Goal: Participate in discussion

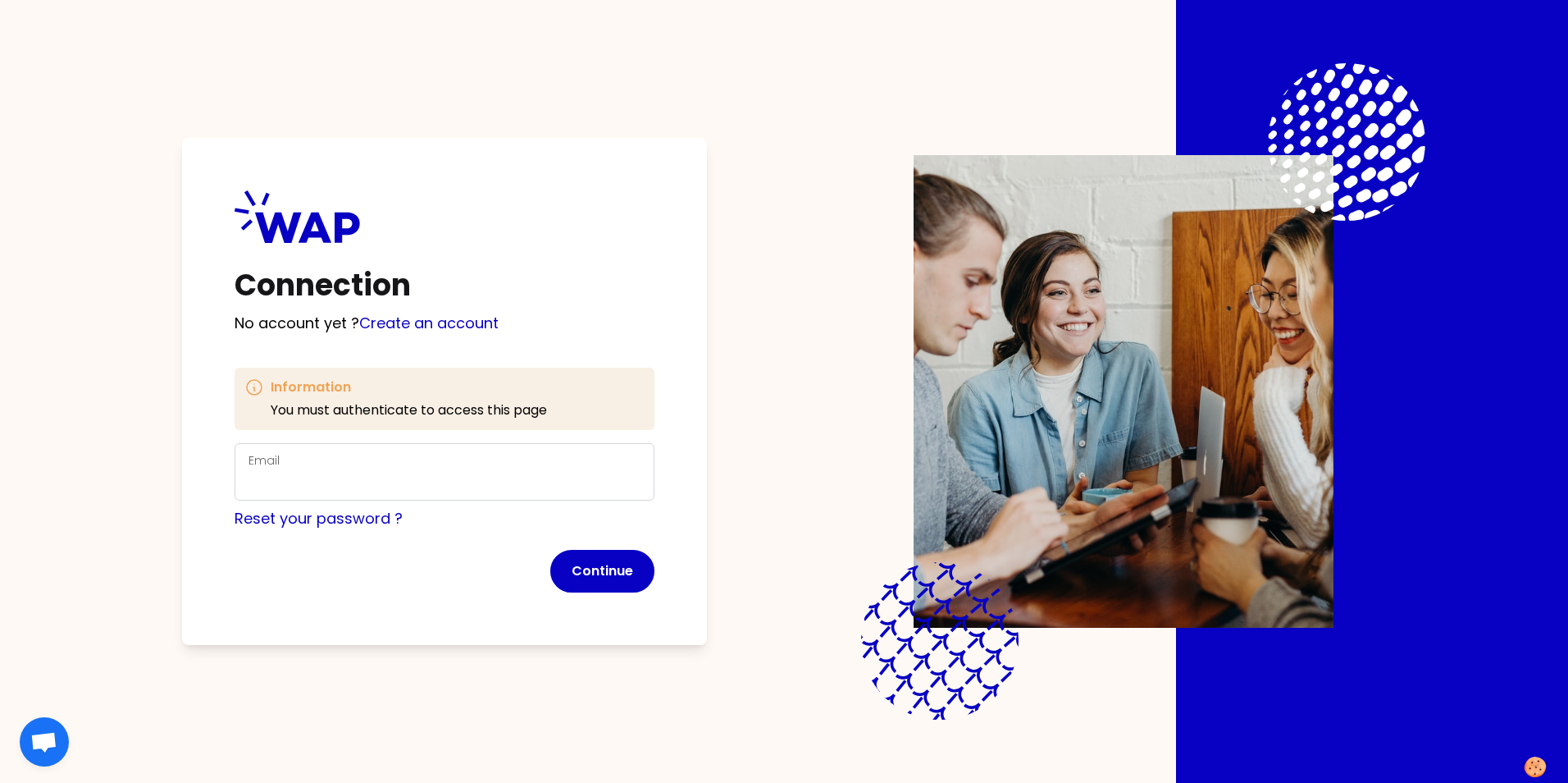
click at [380, 467] on div "Email" at bounding box center [445, 471] width 392 height 42
click at [341, 467] on div "Email" at bounding box center [445, 471] width 392 height 42
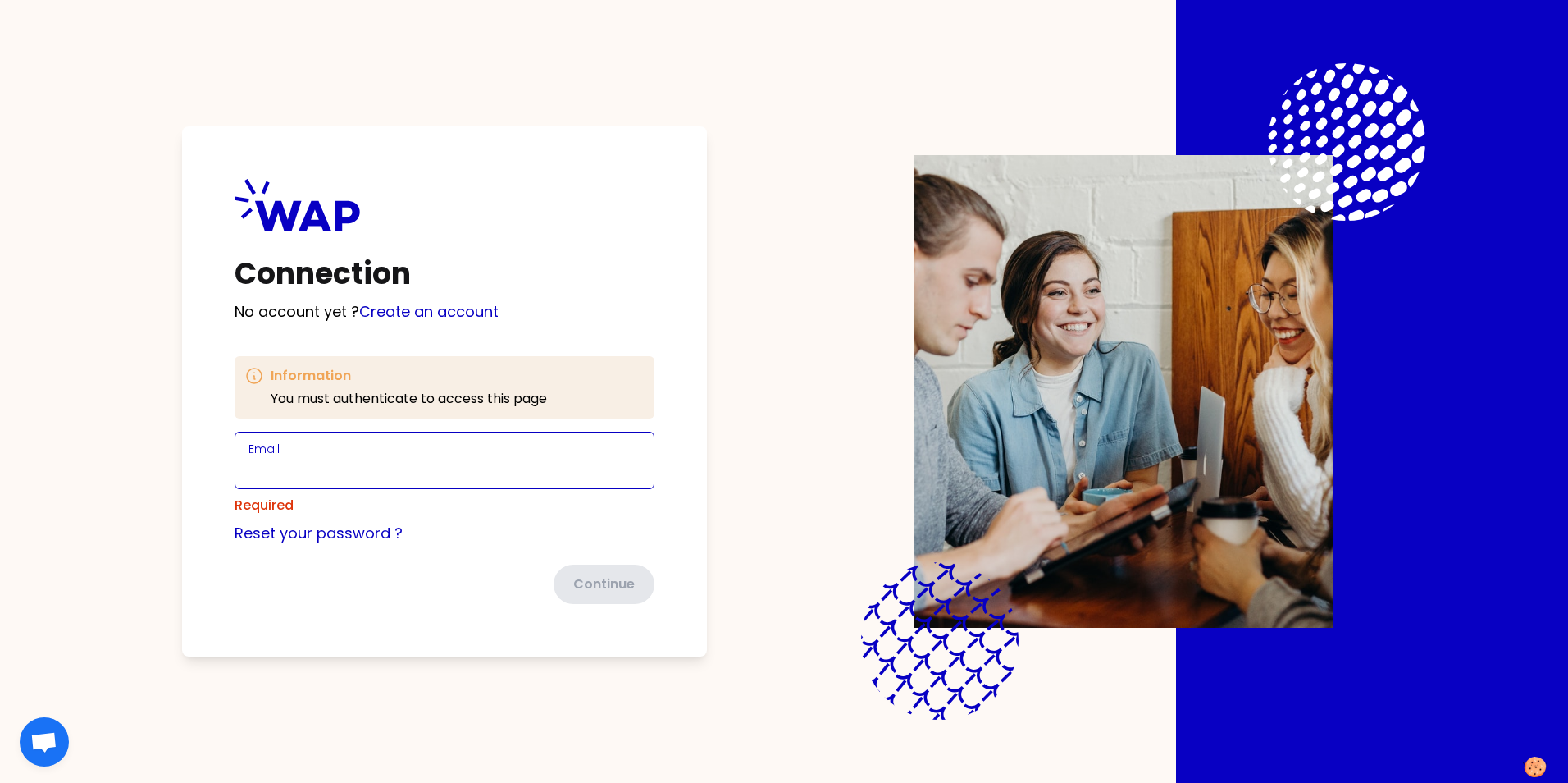
click at [336, 471] on input "Email" at bounding box center [445, 470] width 392 height 23
type input "[PERSON_NAME][EMAIL_ADDRESS][DOMAIN_NAME]"
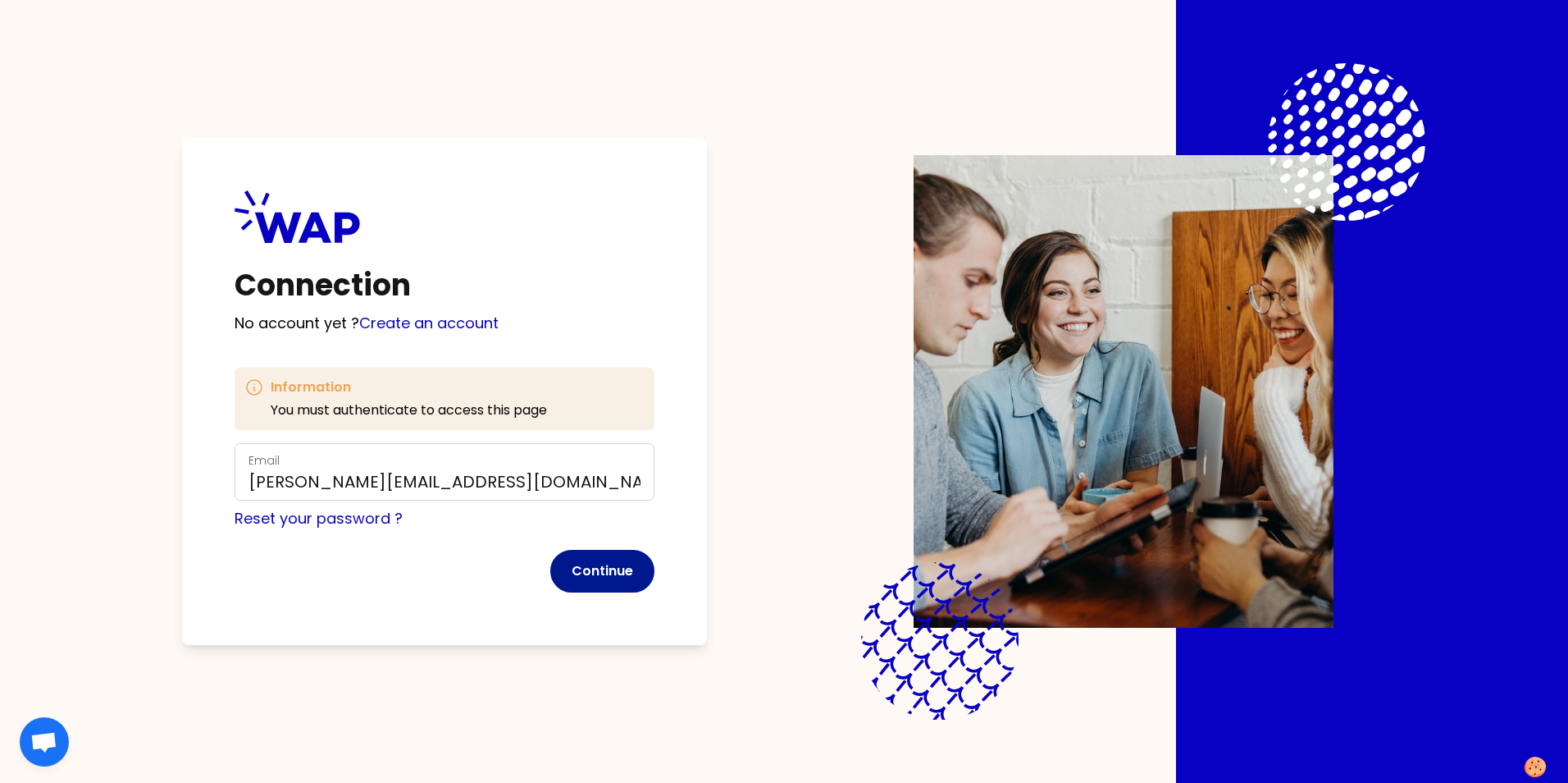
click at [612, 576] on button "Continue" at bounding box center [603, 571] width 104 height 42
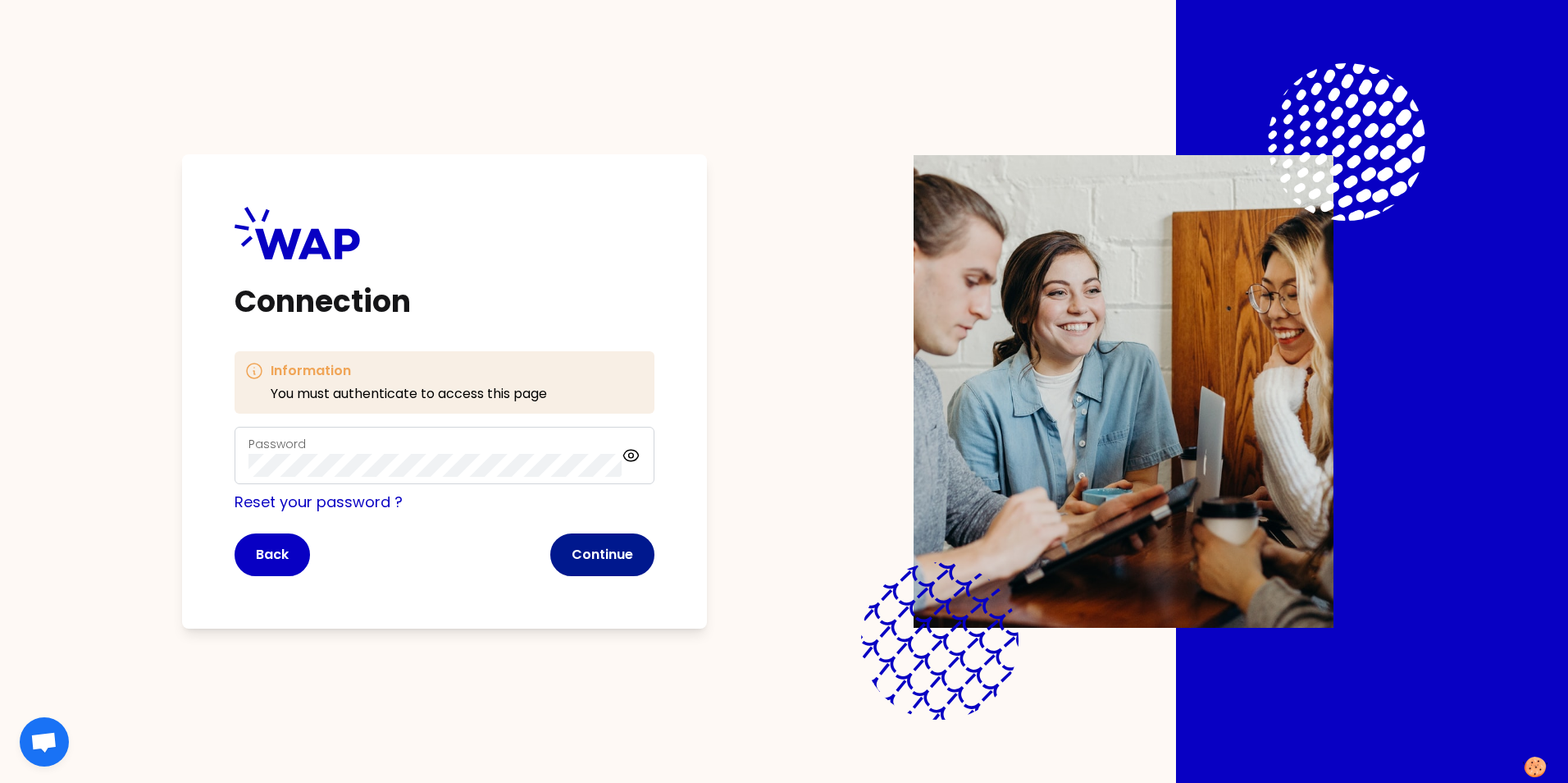
click at [596, 557] on button "Continue" at bounding box center [603, 554] width 104 height 42
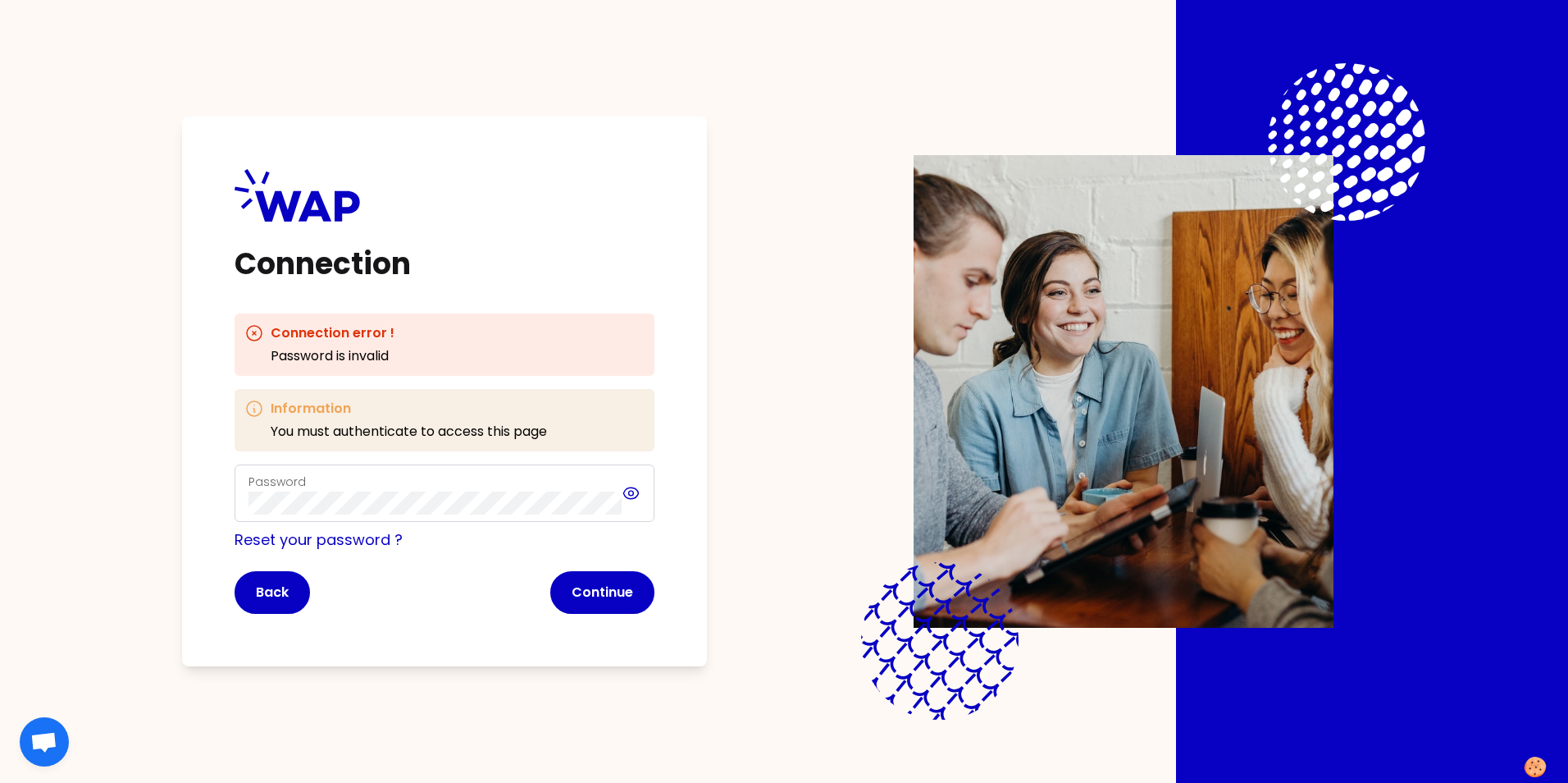
click at [630, 488] on icon at bounding box center [631, 493] width 14 height 11
click at [617, 601] on button "Continue" at bounding box center [603, 592] width 104 height 42
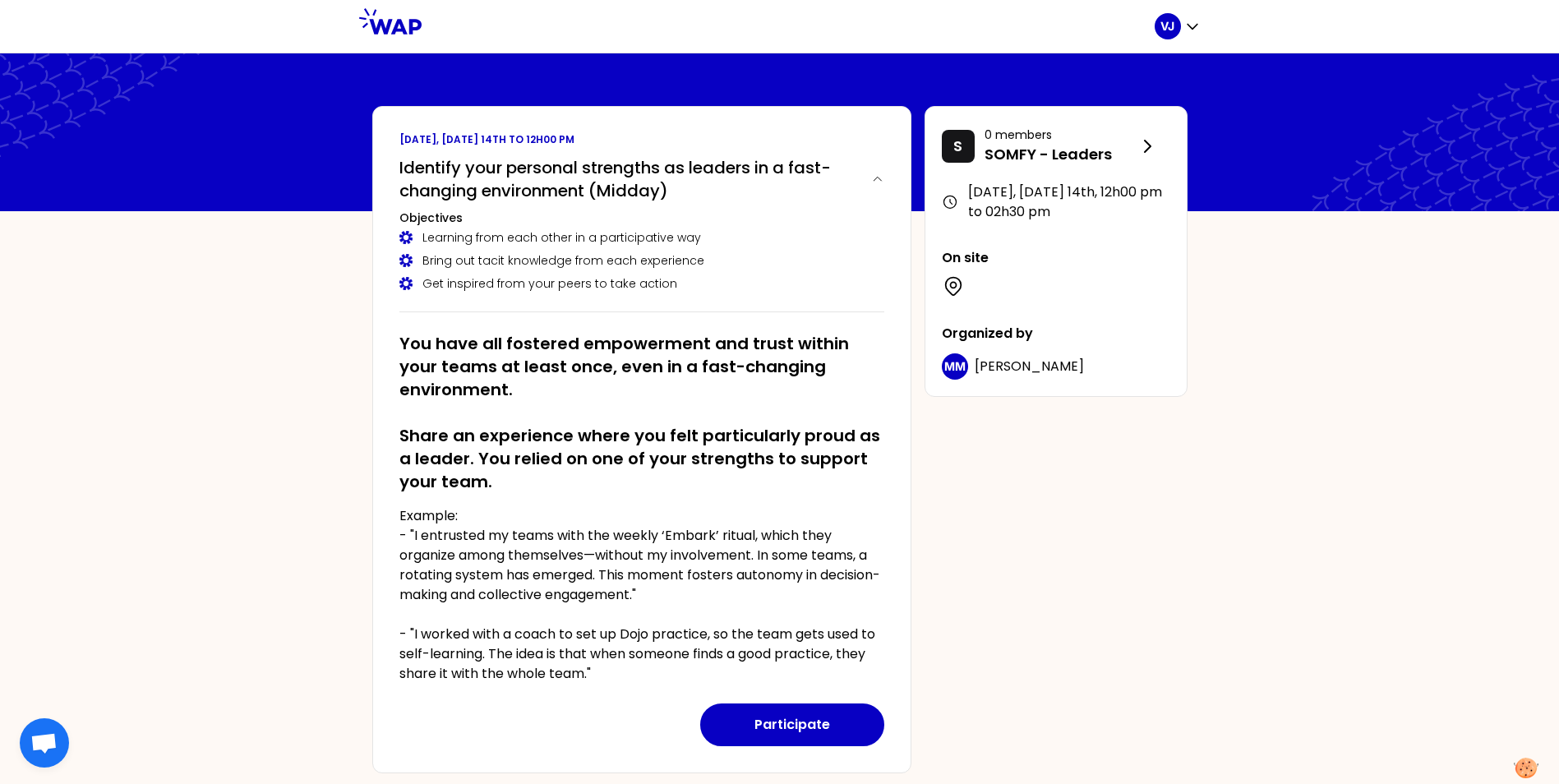
click at [150, 387] on div "VJ [DATE], [DATE] 14th to 12h00 pm Identify your personal strengths as leaders …" at bounding box center [780, 554] width 1559 height 1108
click at [1128, 617] on div "[DATE], [DATE] 14th to 12h00 pm Identify your personal strengths as leaders in …" at bounding box center [780, 581] width 842 height 950
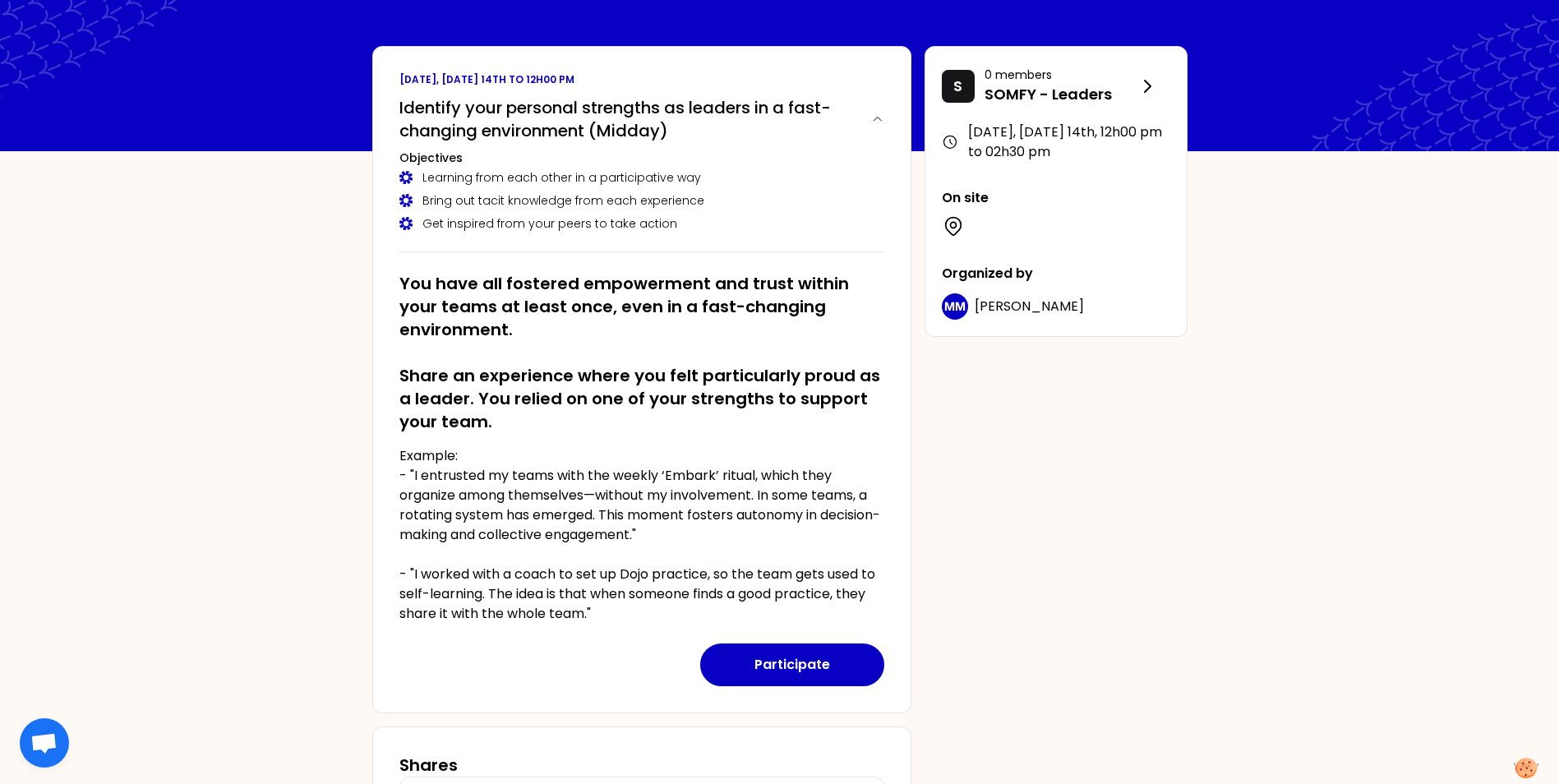
scroll to position [55, 0]
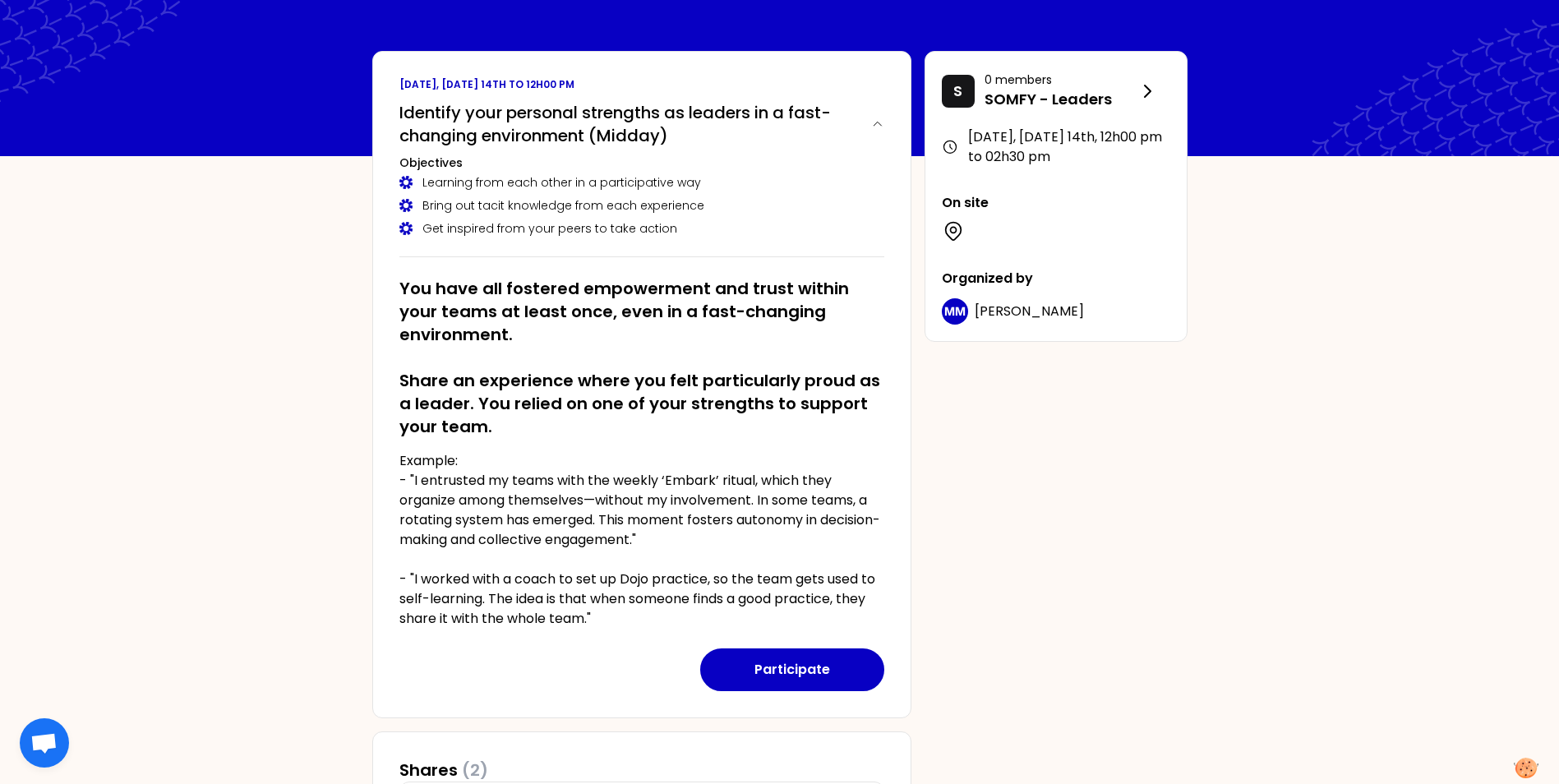
click at [157, 437] on div "VJ [DATE], [DATE] 14th to 12h00 pm Identify your personal strengths as leaders …" at bounding box center [780, 590] width 1559 height 1291
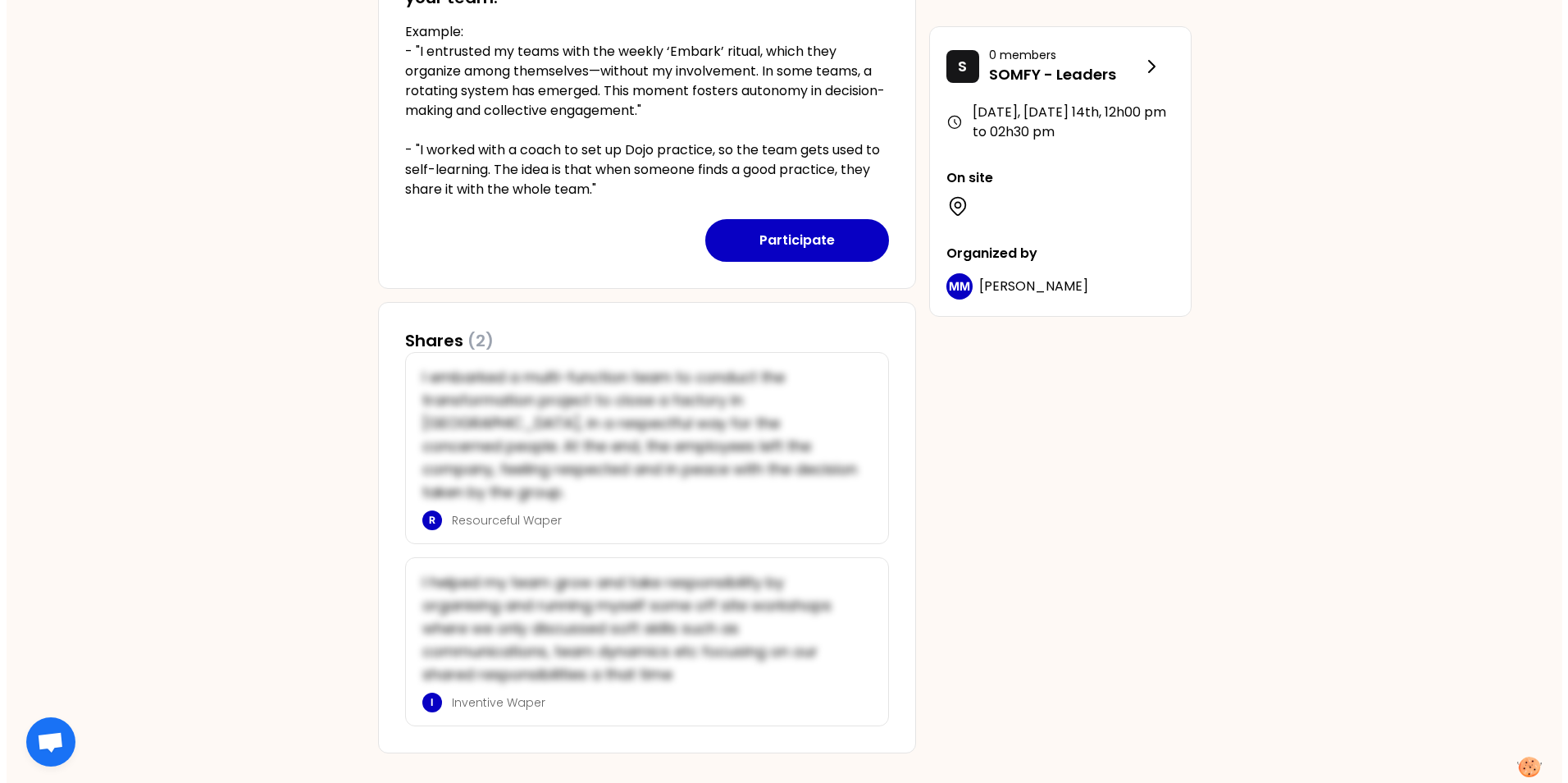
scroll to position [0, 0]
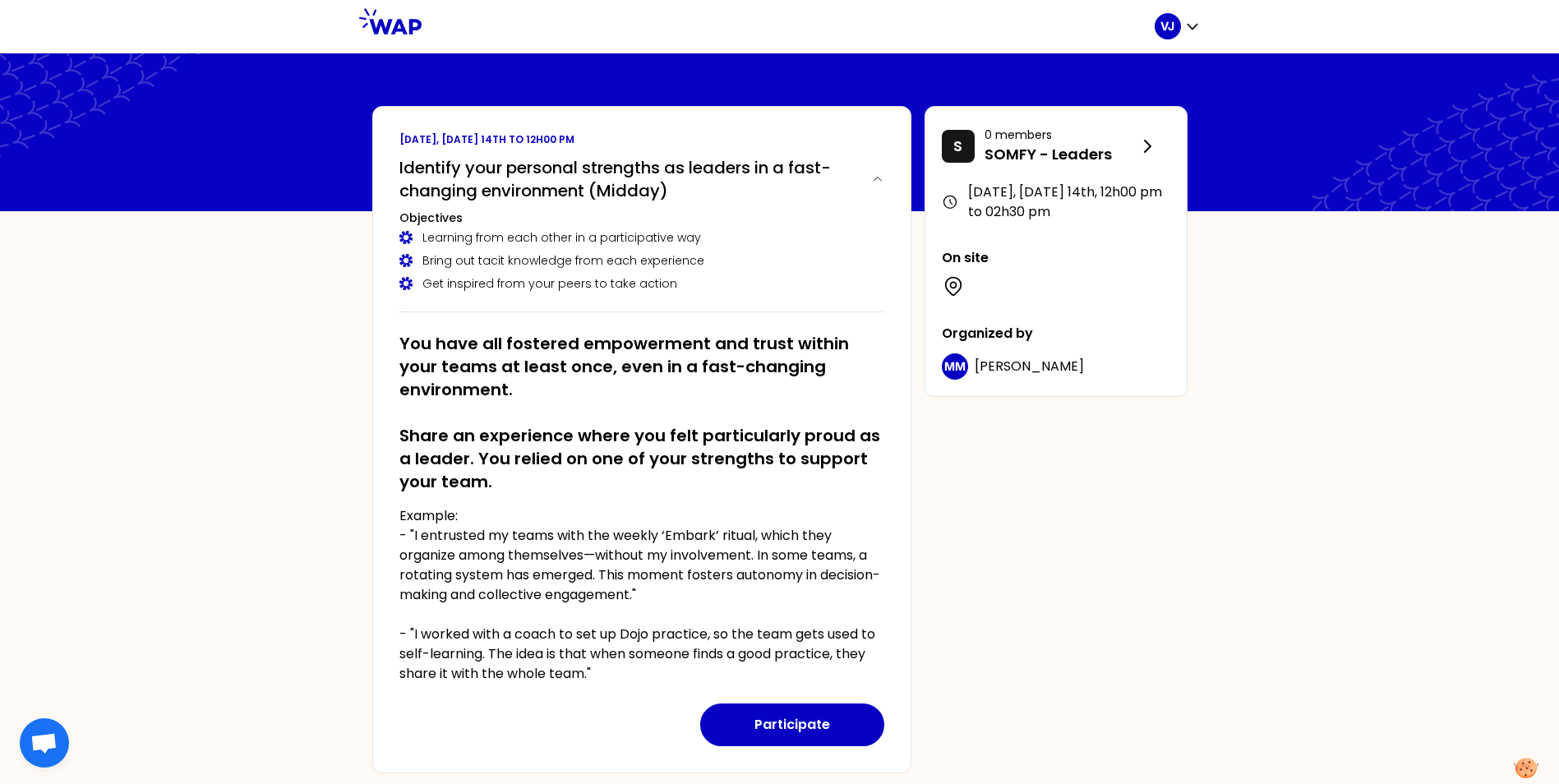
click at [137, 519] on div "VJ [DATE], [DATE] 14th to 12h00 pm Identify your personal strengths as leaders …" at bounding box center [780, 645] width 1559 height 1291
click at [789, 725] on button "Participate" at bounding box center [792, 724] width 184 height 42
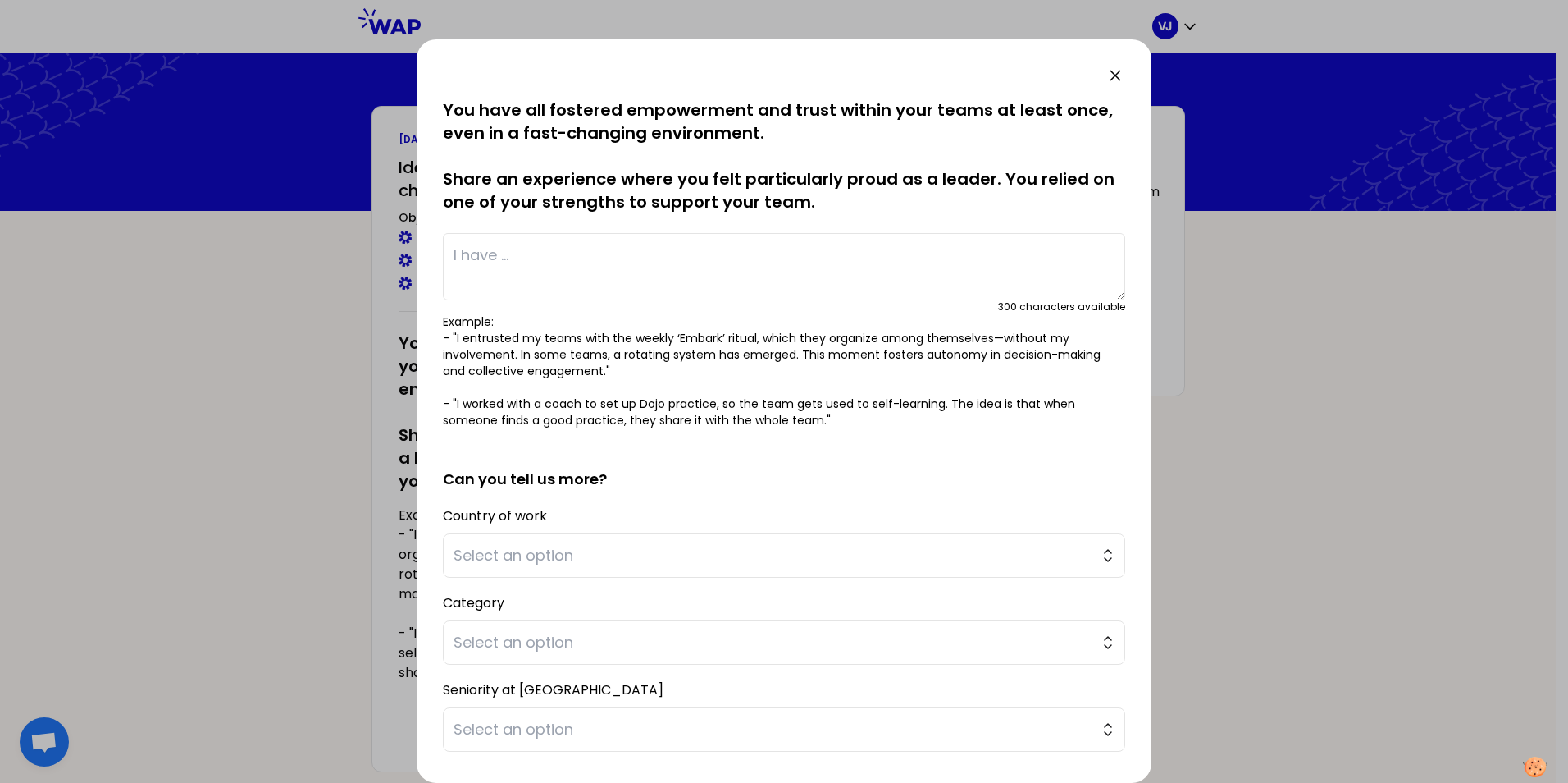
click at [1116, 78] on icon at bounding box center [1116, 76] width 20 height 20
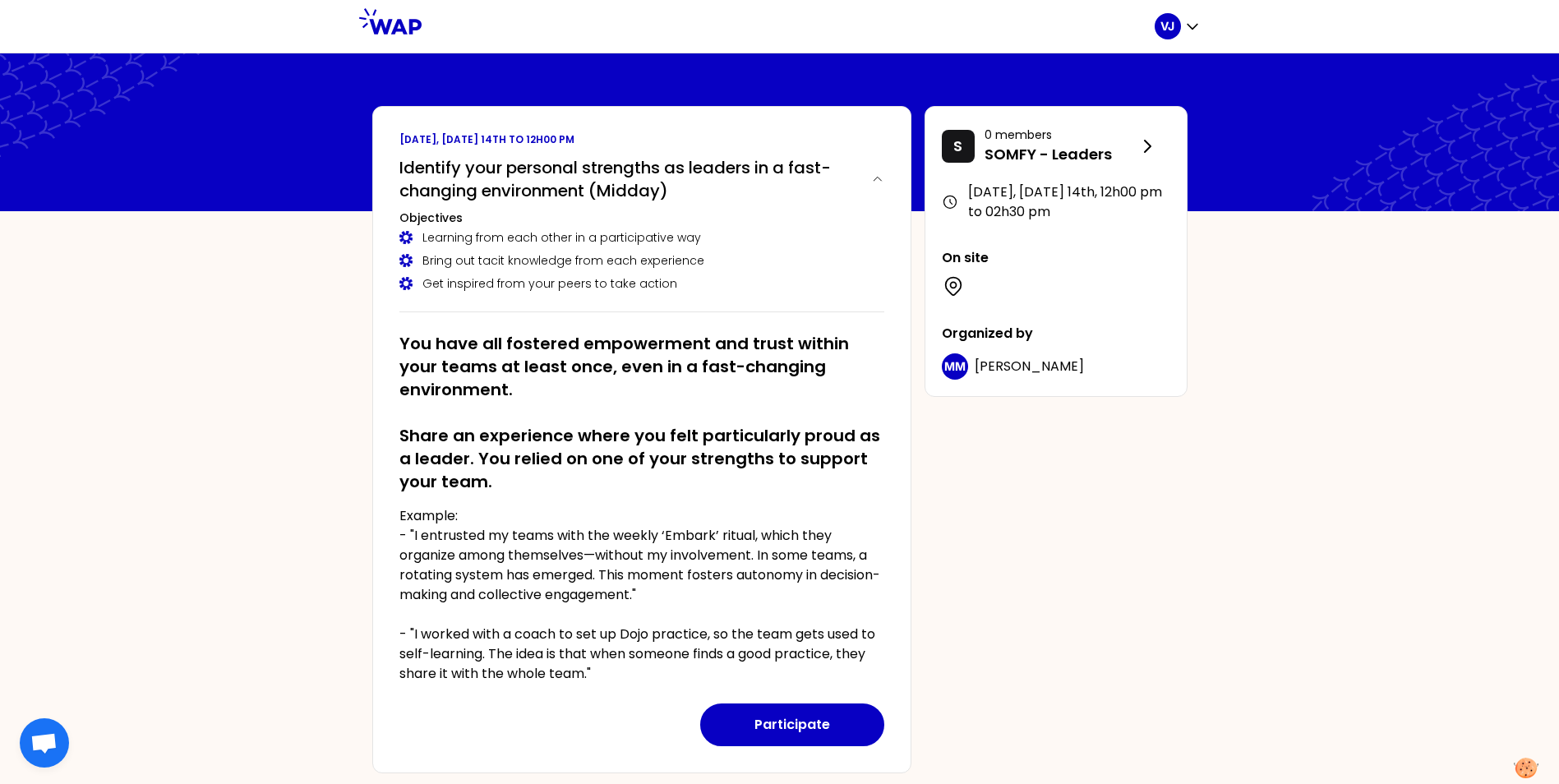
click at [464, 473] on h2 "You have all fostered empowerment and trust within your teams at least once, ev…" at bounding box center [642, 412] width 485 height 161
click at [800, 728] on button "Participate" at bounding box center [792, 724] width 184 height 42
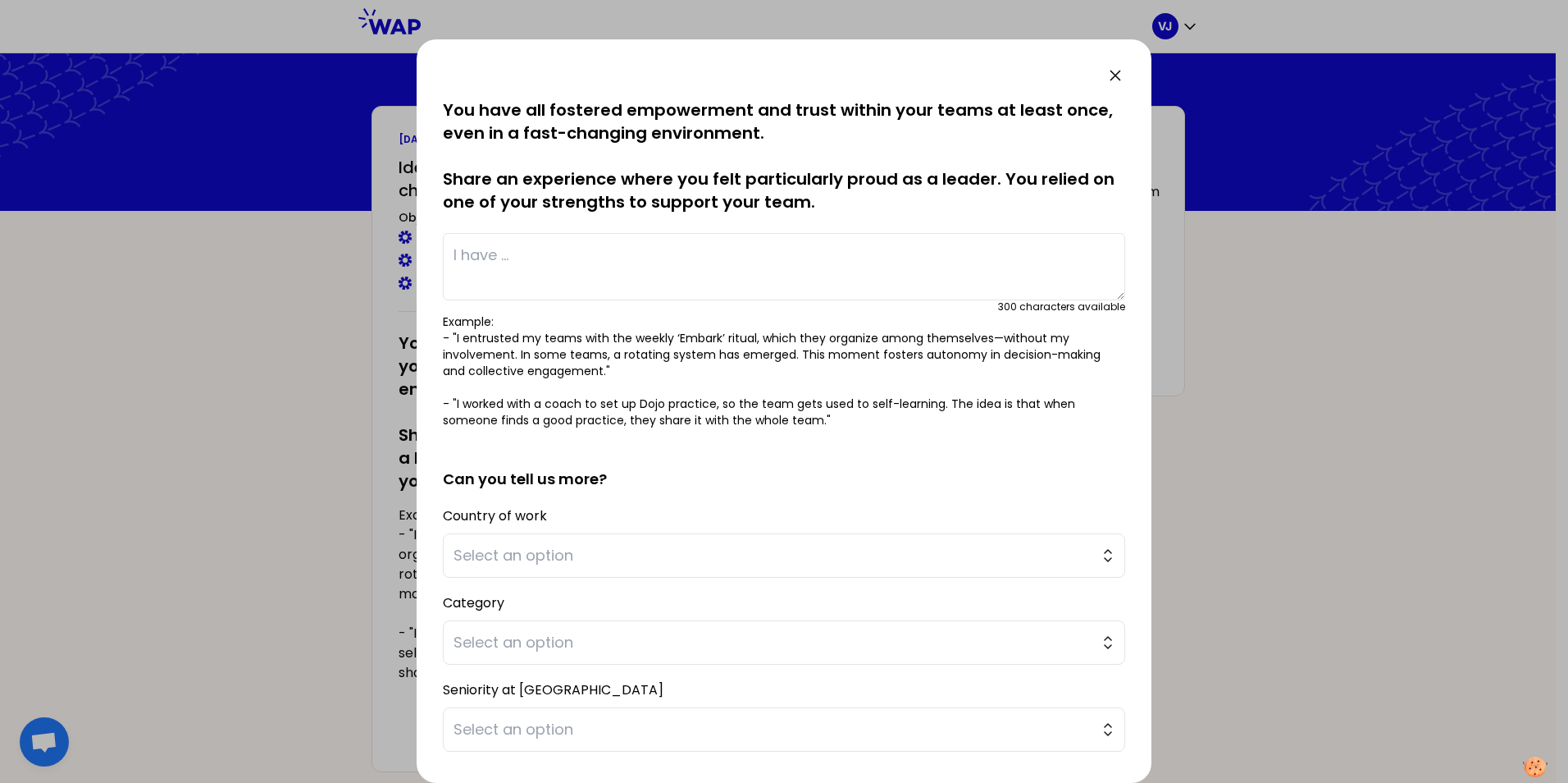
click at [554, 262] on textarea at bounding box center [784, 266] width 683 height 67
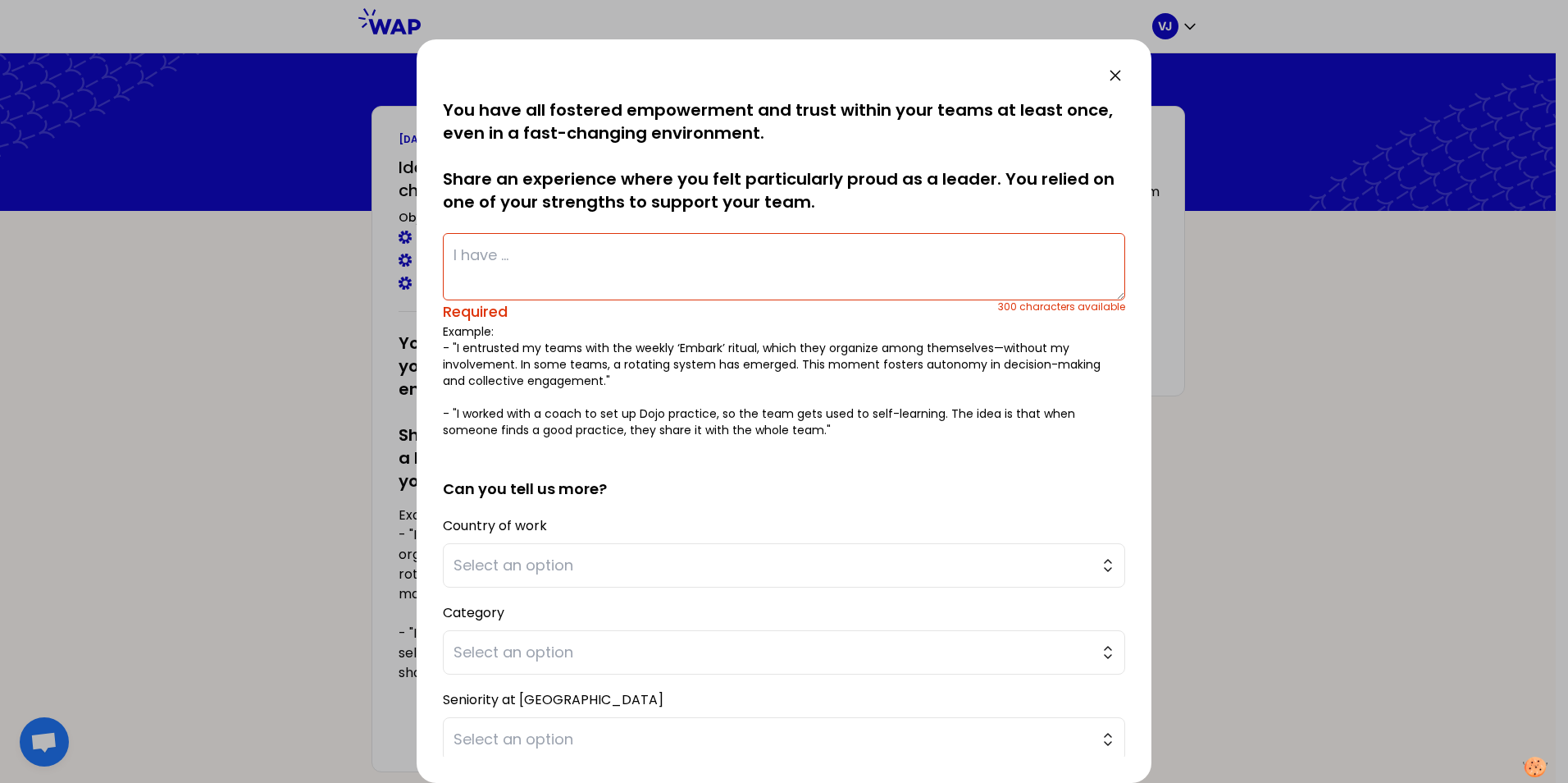
drag, startPoint x: 1118, startPoint y: 76, endPoint x: 1115, endPoint y: 118, distance: 42.1
click at [1117, 76] on icon at bounding box center [1116, 76] width 20 height 20
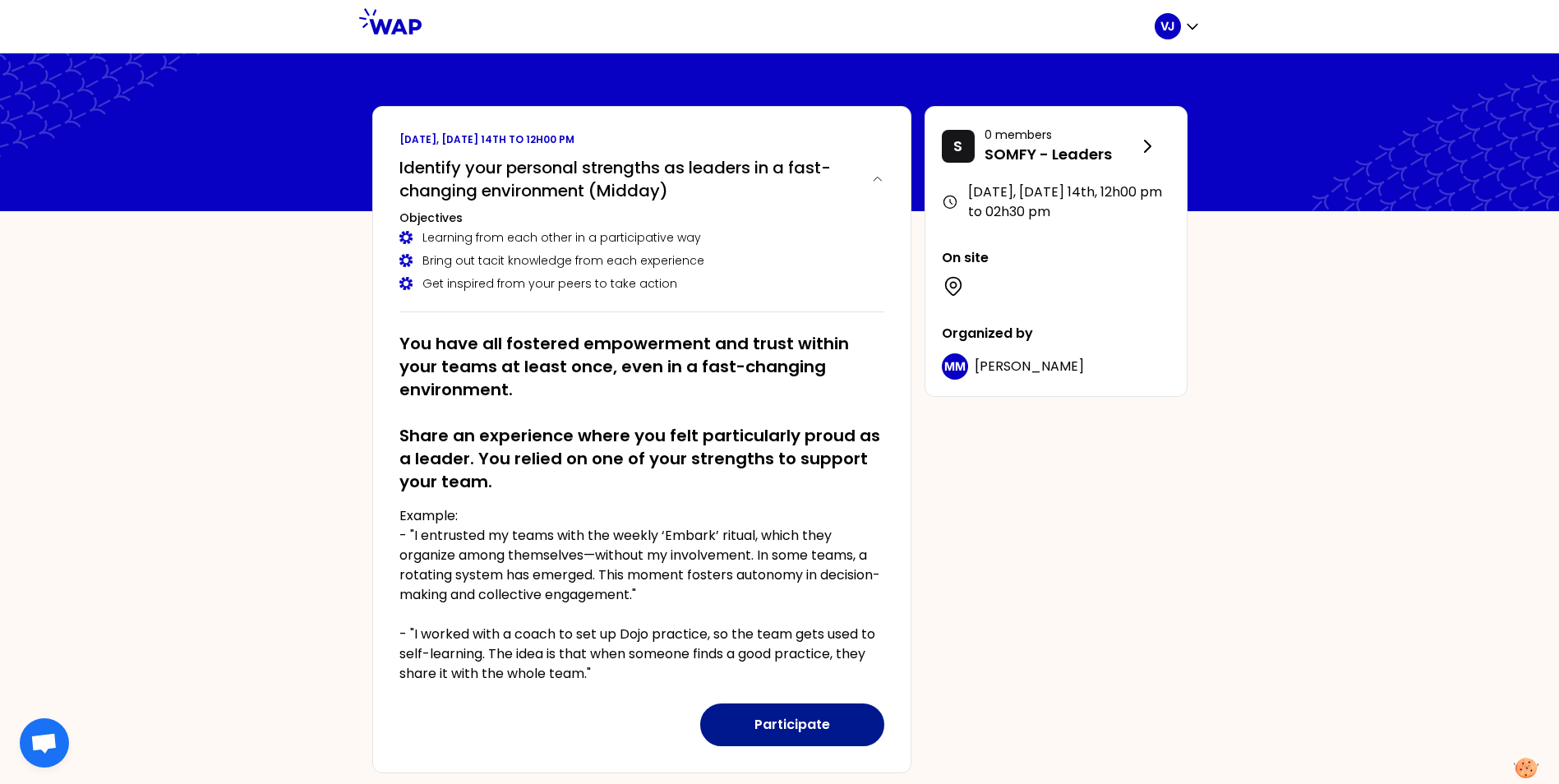
click at [782, 726] on button "Participate" at bounding box center [792, 724] width 184 height 42
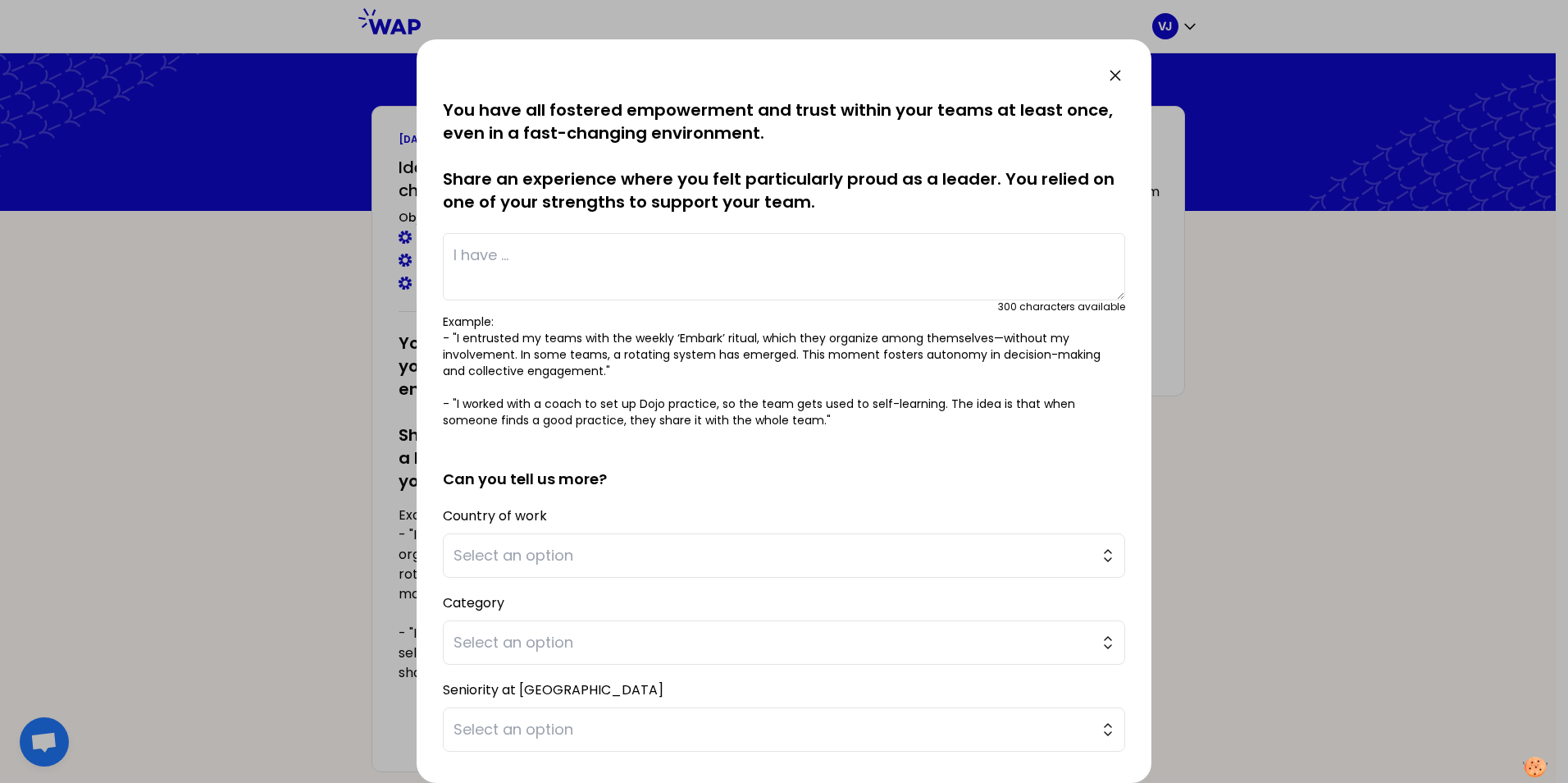
click at [562, 254] on textarea at bounding box center [784, 266] width 683 height 67
click at [515, 250] on textarea at bounding box center [784, 266] width 683 height 67
click at [608, 252] on textarea at bounding box center [784, 266] width 683 height 67
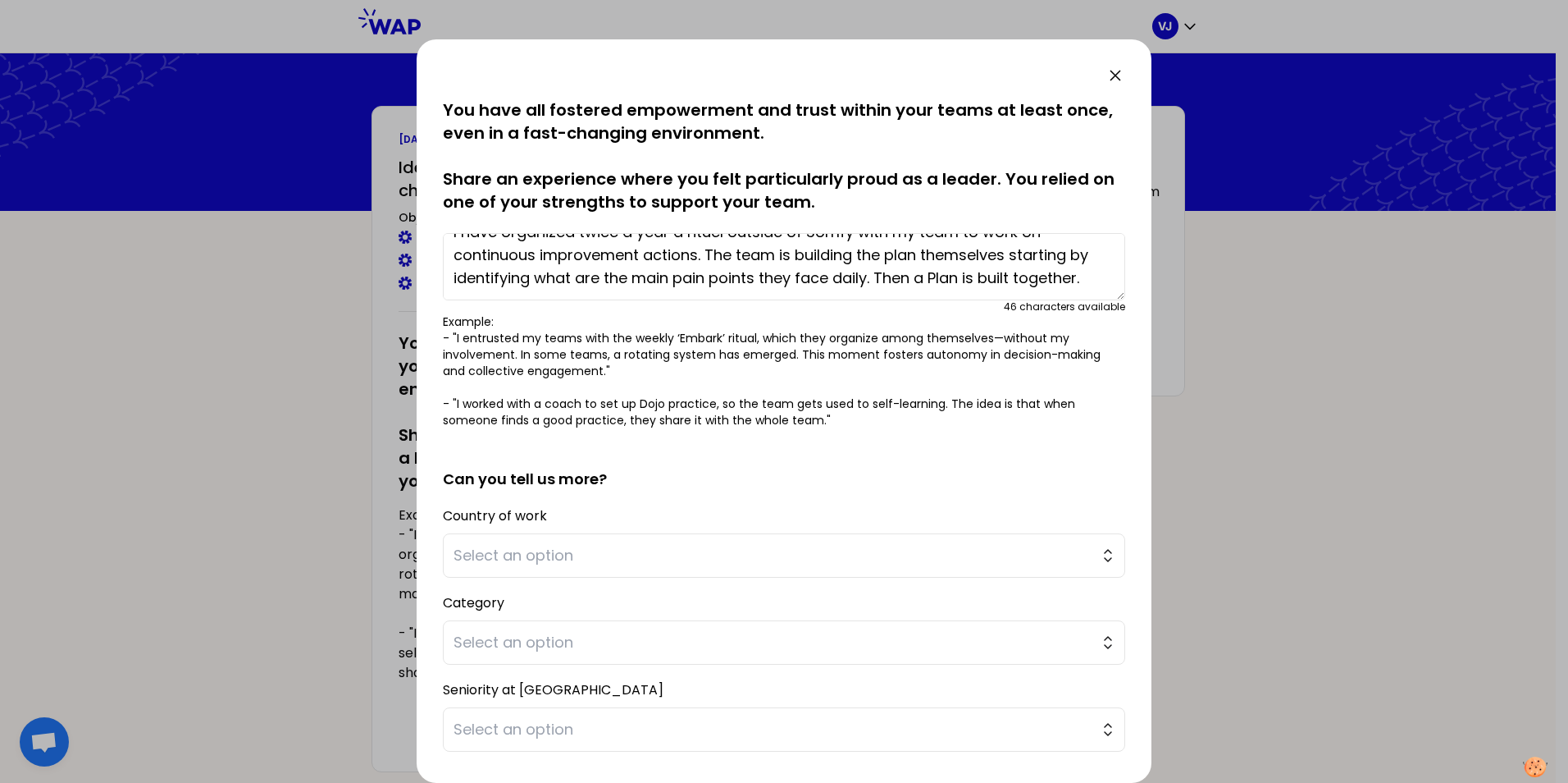
scroll to position [46, 0]
type textarea "I have organized twice a year a rituel outside of Somfy with my team to work on…"
click at [683, 476] on h2 "Can you tell us more?" at bounding box center [784, 466] width 683 height 49
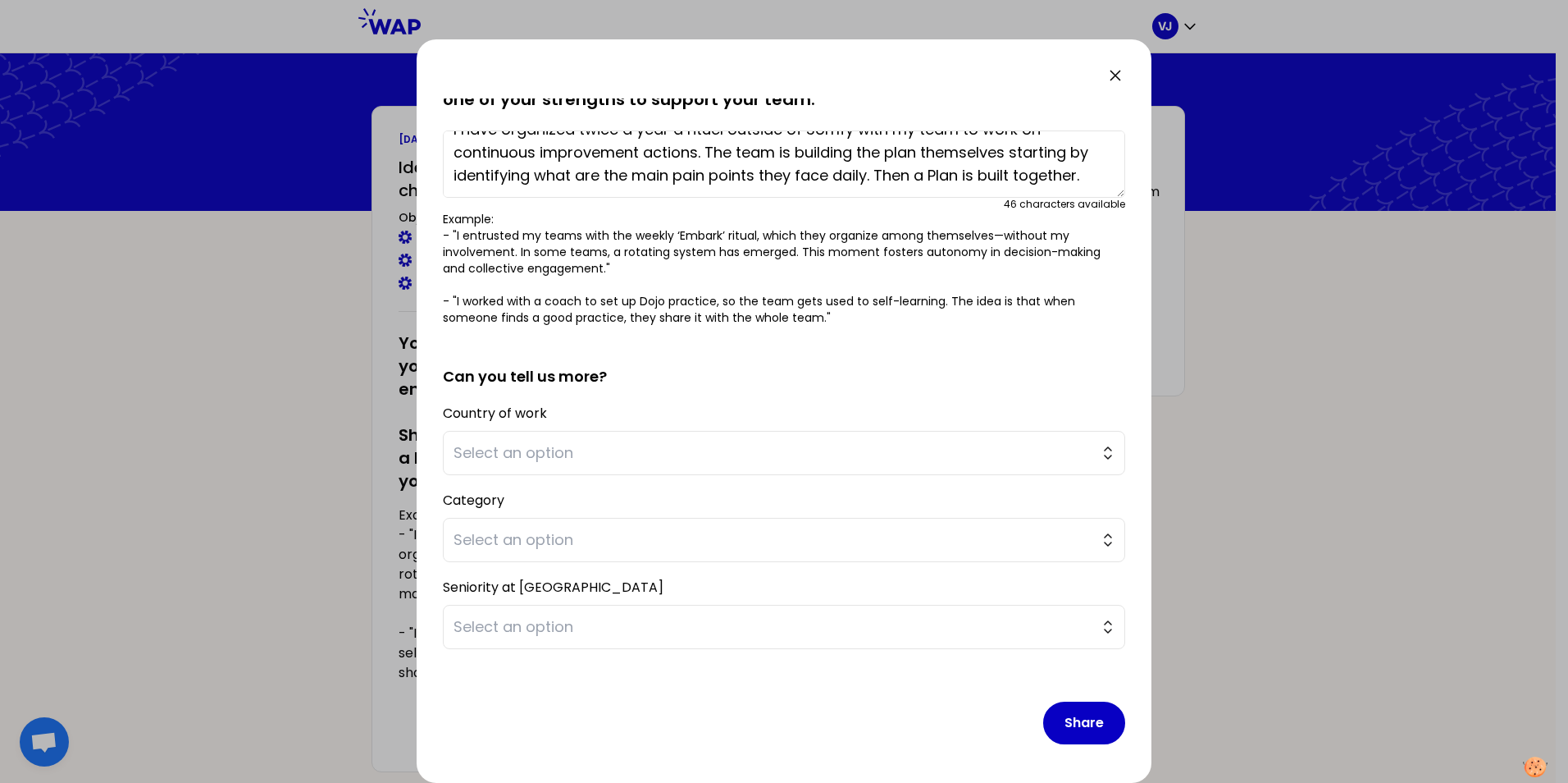
scroll to position [103, 0]
click at [552, 452] on span "Select an option" at bounding box center [773, 452] width 638 height 23
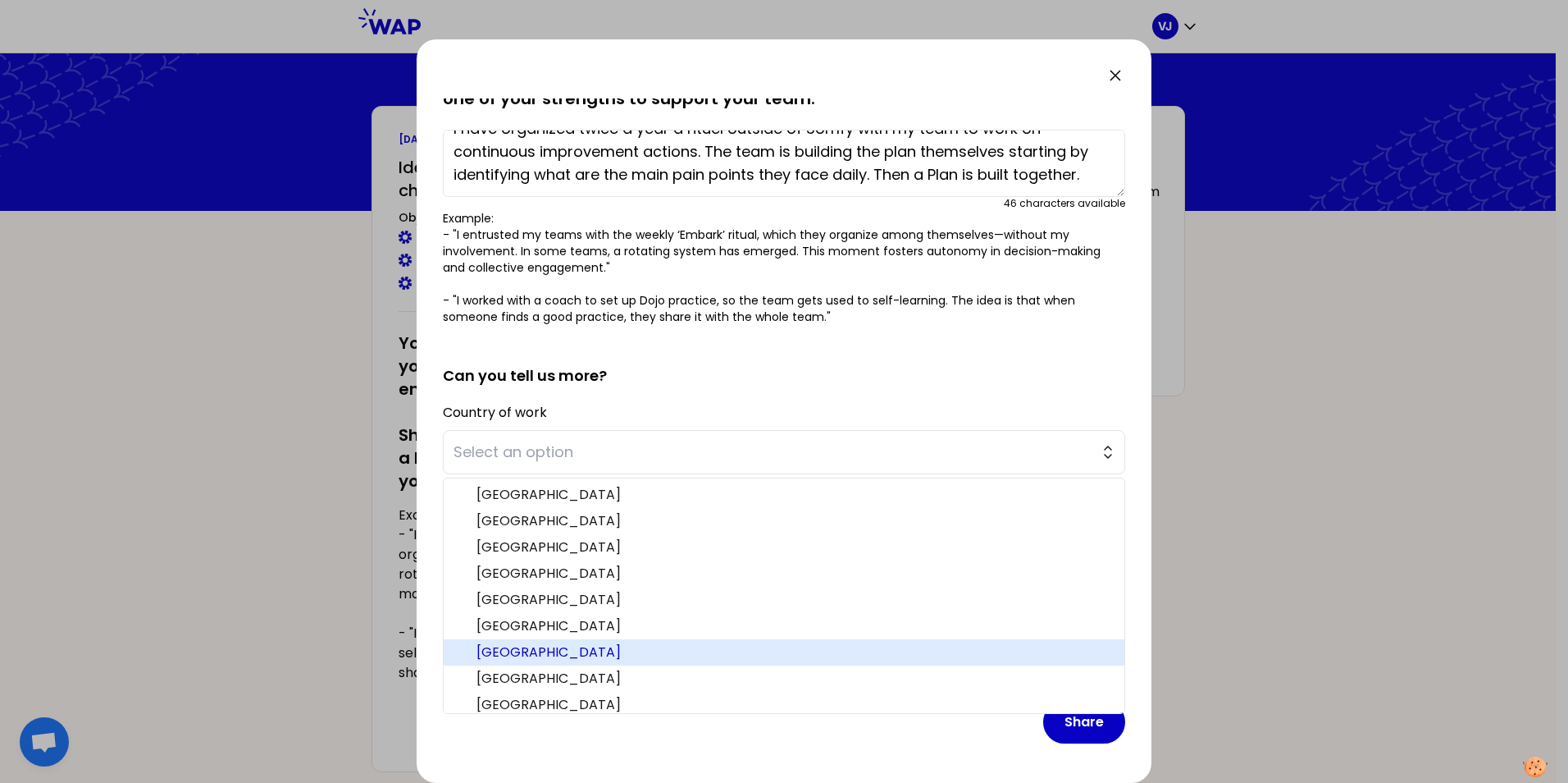
click at [548, 644] on span "[GEOGRAPHIC_DATA]" at bounding box center [793, 653] width 635 height 20
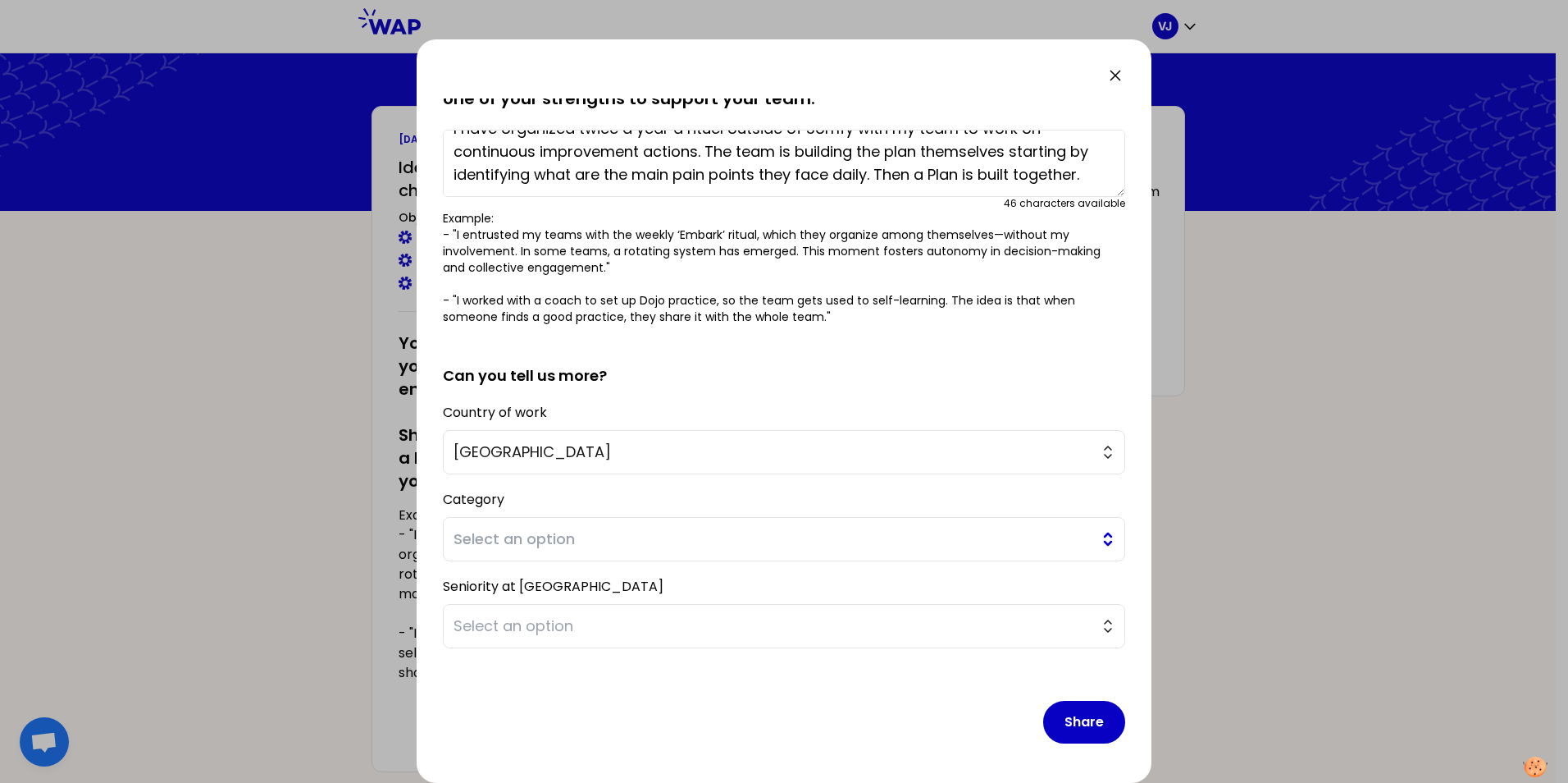
click at [692, 547] on span "Select an option" at bounding box center [773, 539] width 638 height 23
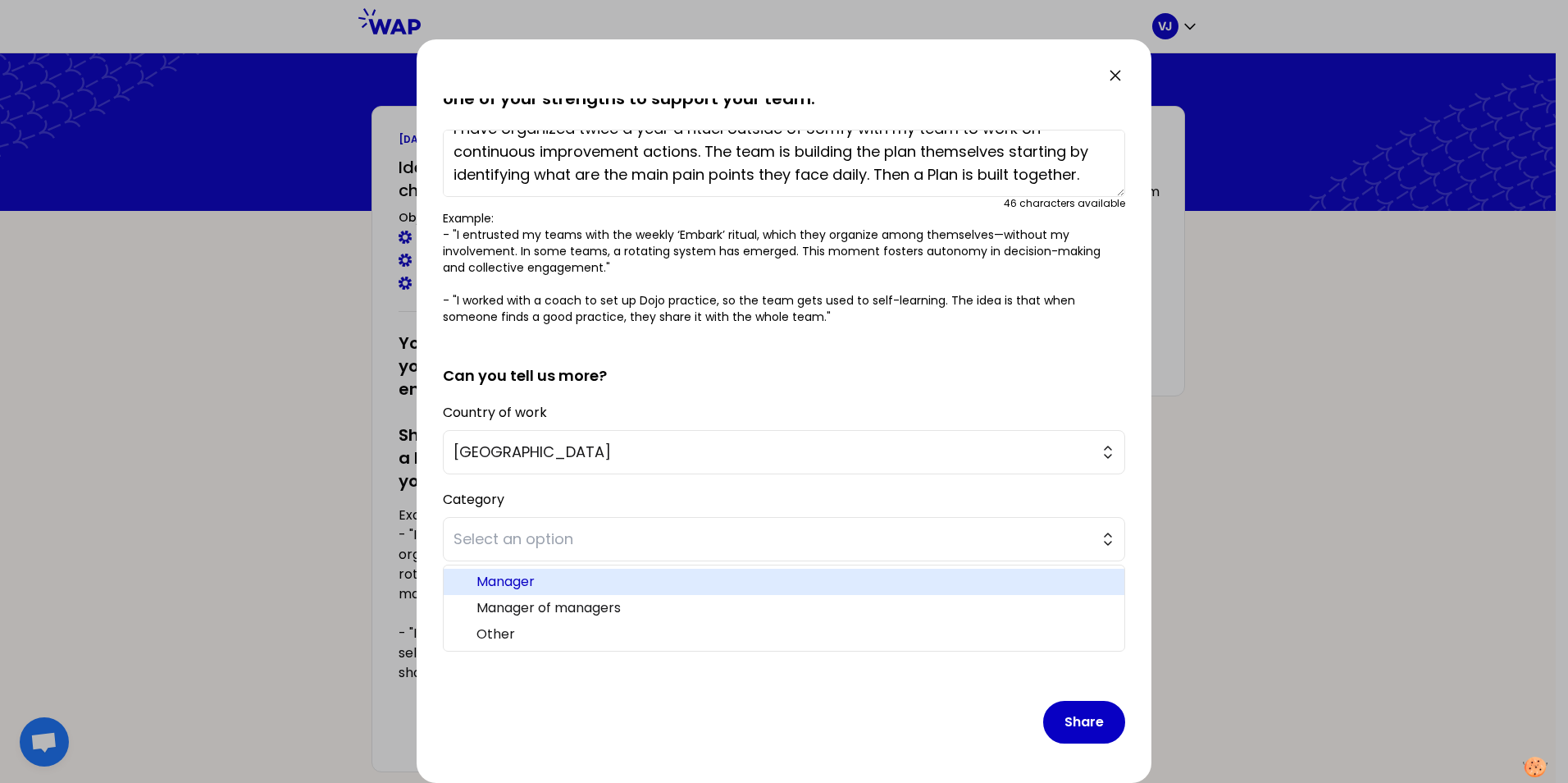
click at [522, 580] on span "Manager" at bounding box center [793, 582] width 635 height 20
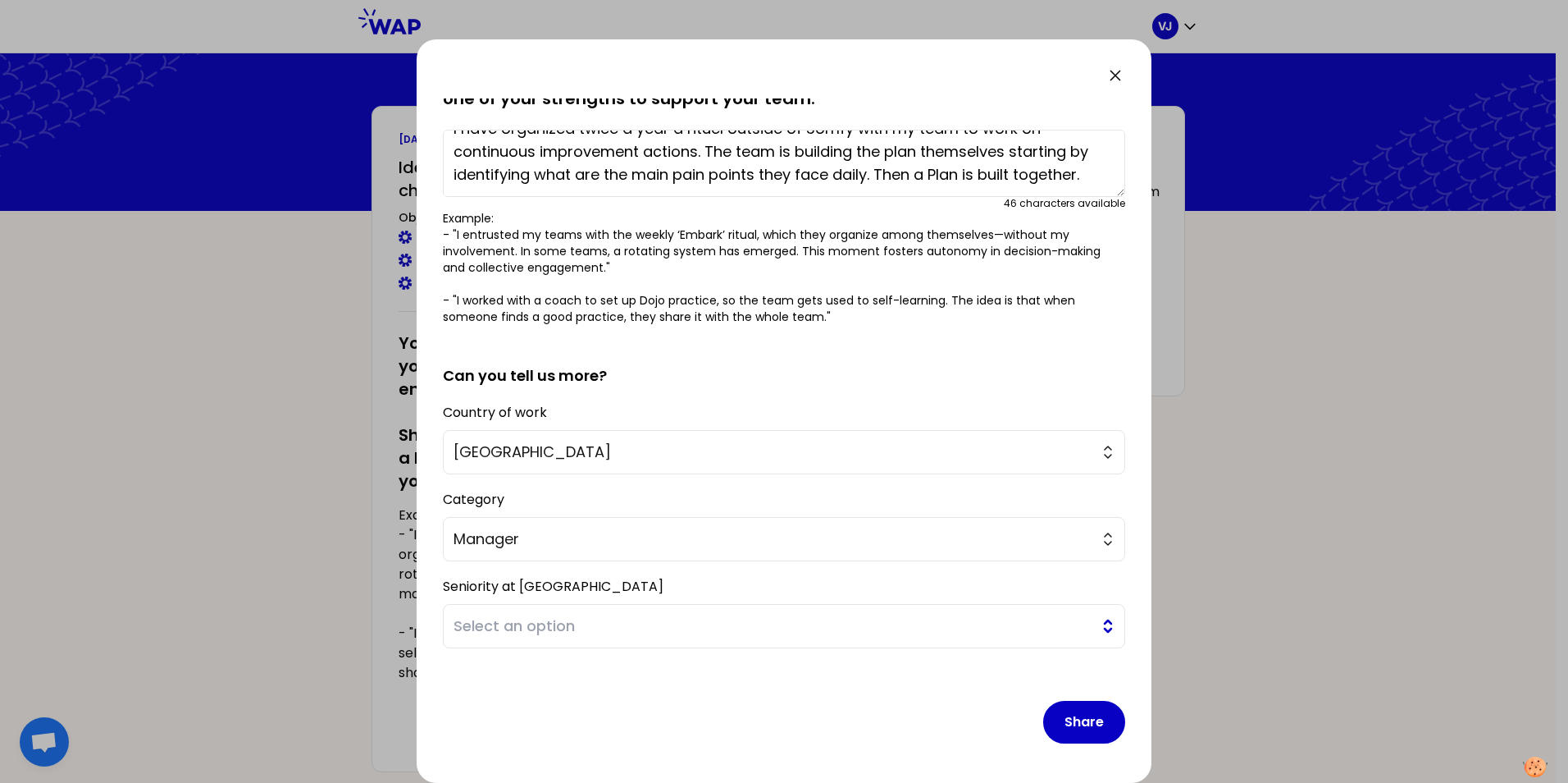
click at [596, 627] on span "Select an option" at bounding box center [773, 627] width 638 height 23
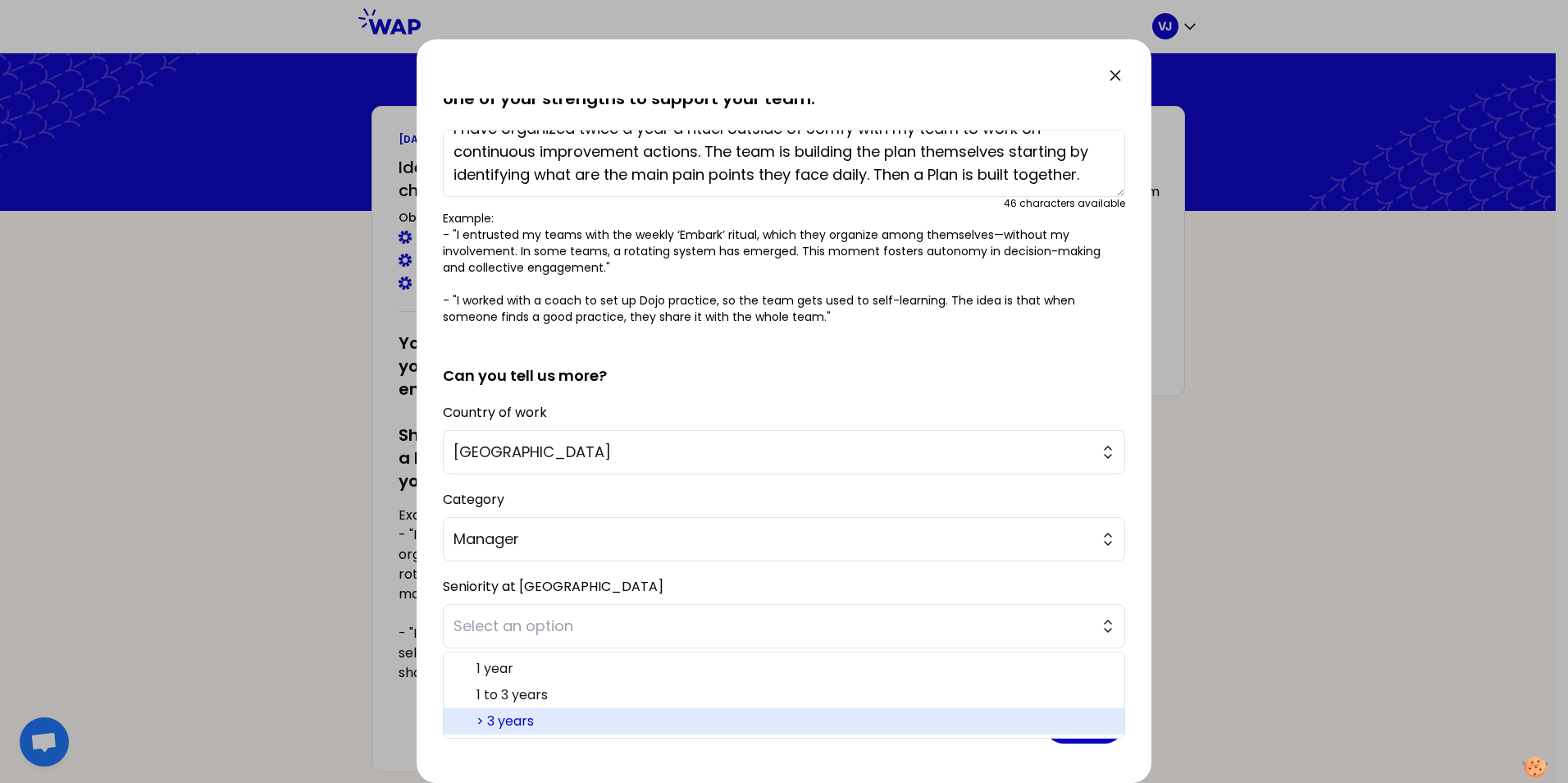
click at [589, 722] on span "> 3 years" at bounding box center [793, 721] width 635 height 20
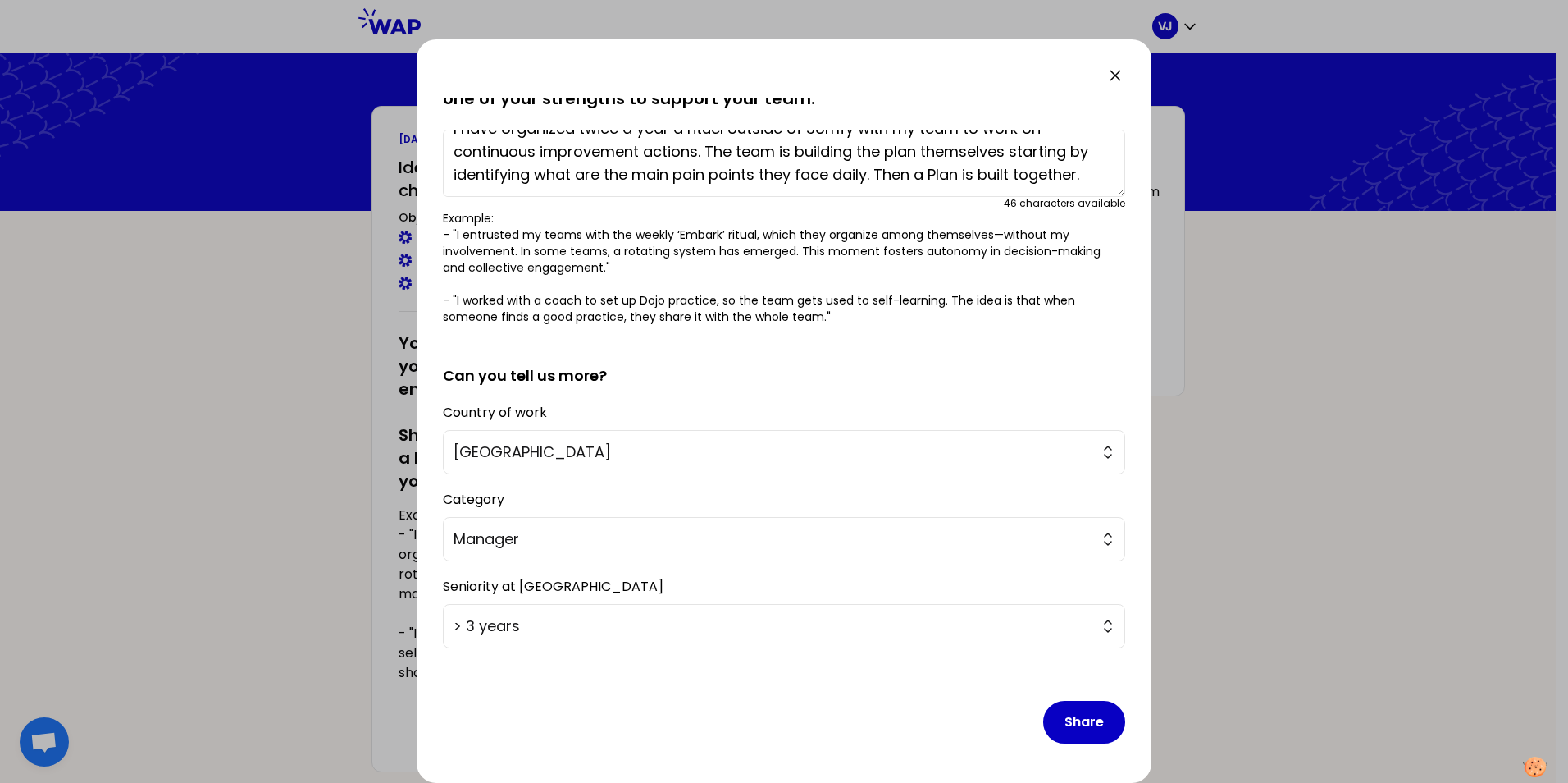
scroll to position [0, 0]
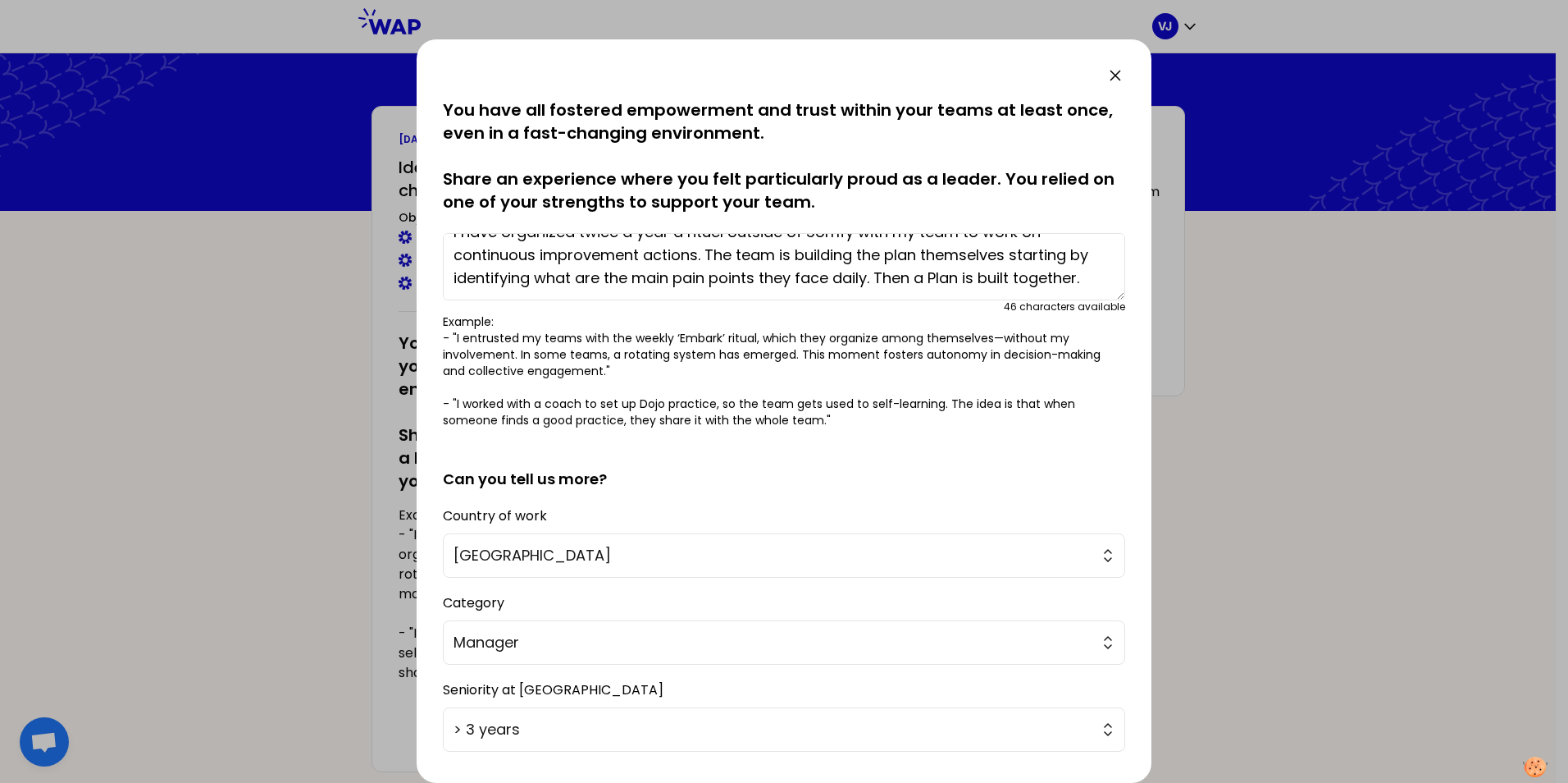
click at [651, 275] on textarea "I have organized twice a year a rituel outside of Somfy with my team to work on…" at bounding box center [784, 266] width 683 height 67
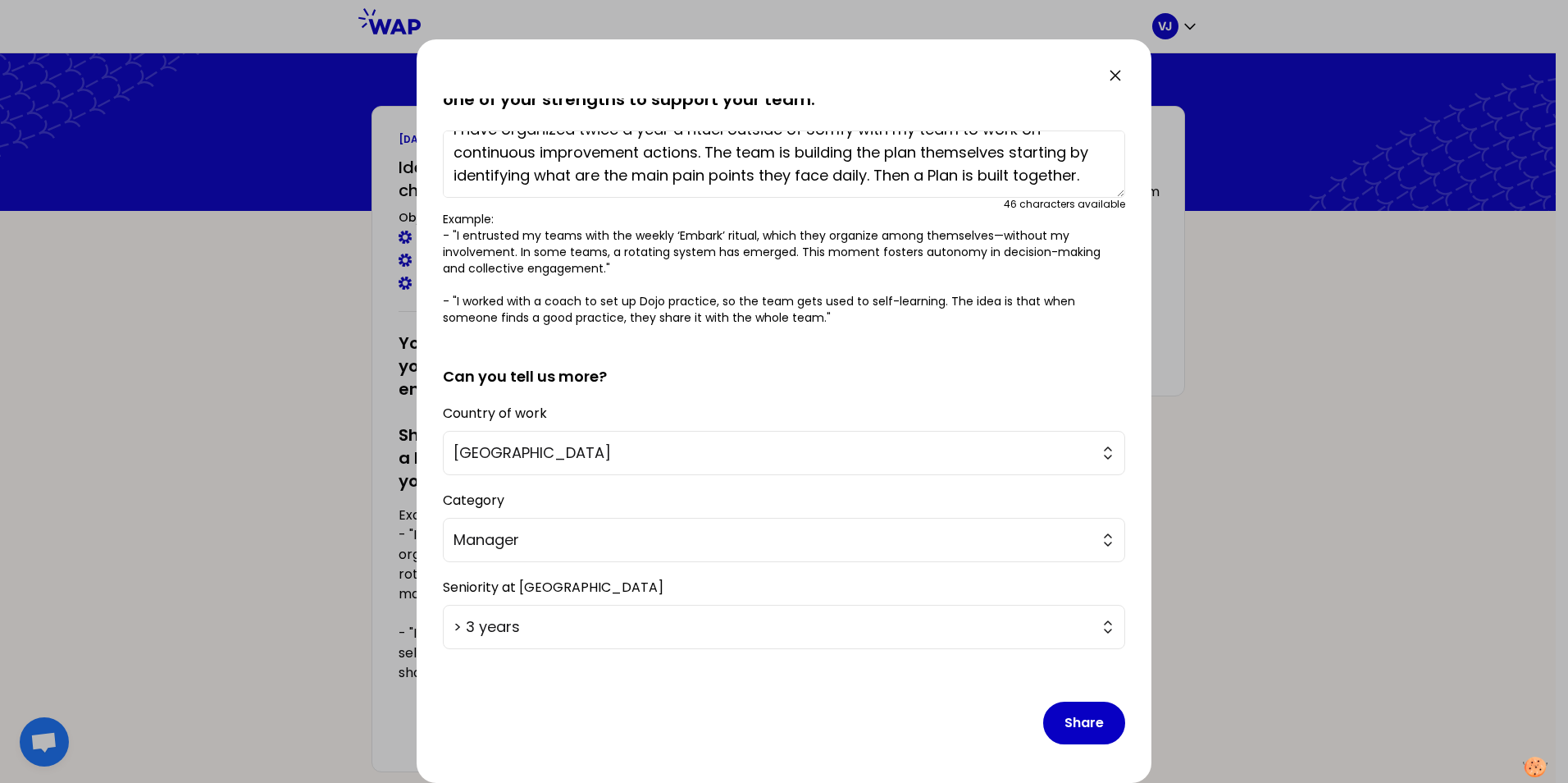
scroll to position [103, 0]
click at [1066, 724] on button "Share" at bounding box center [1084, 722] width 82 height 42
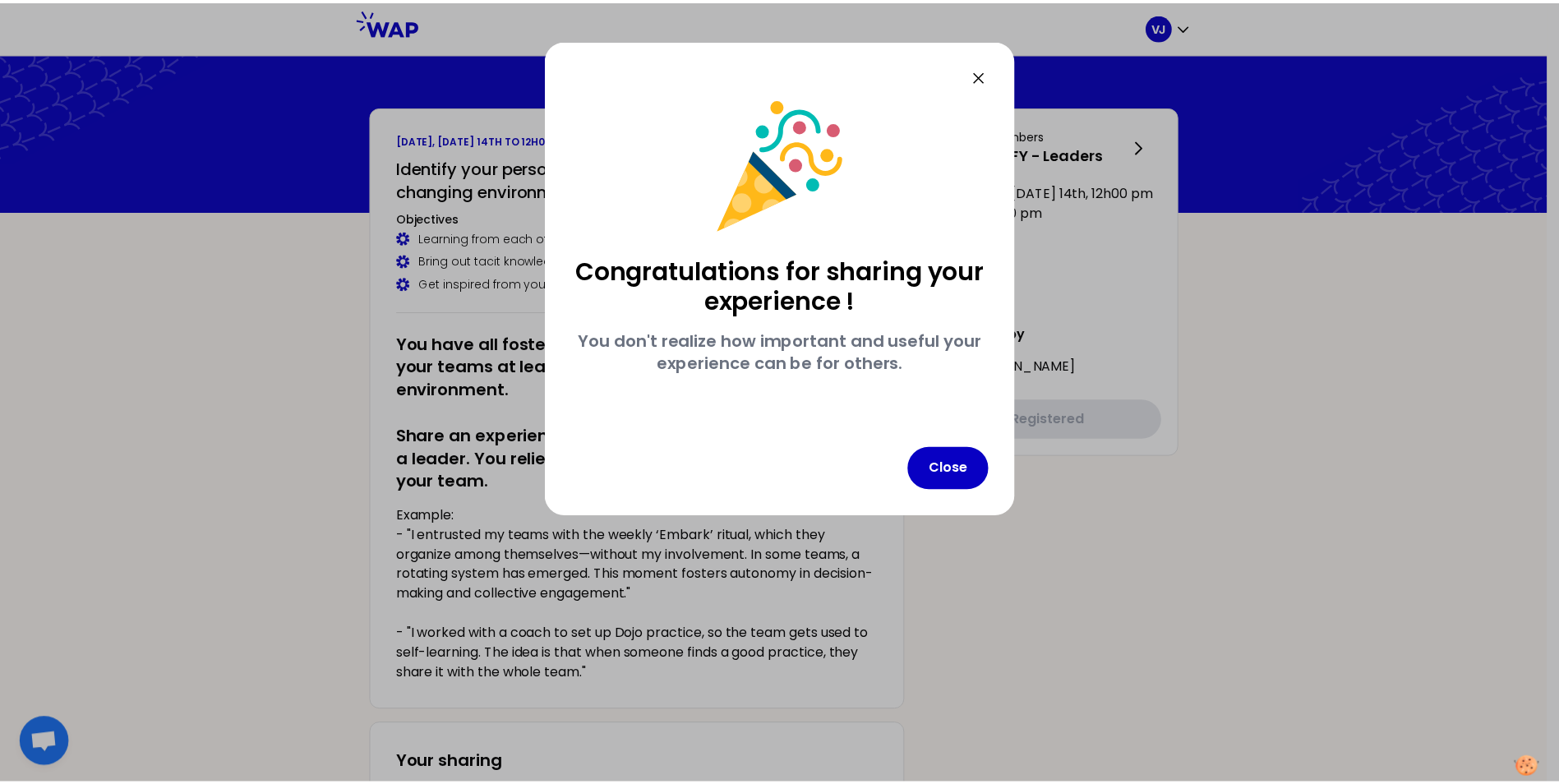
scroll to position [0, 0]
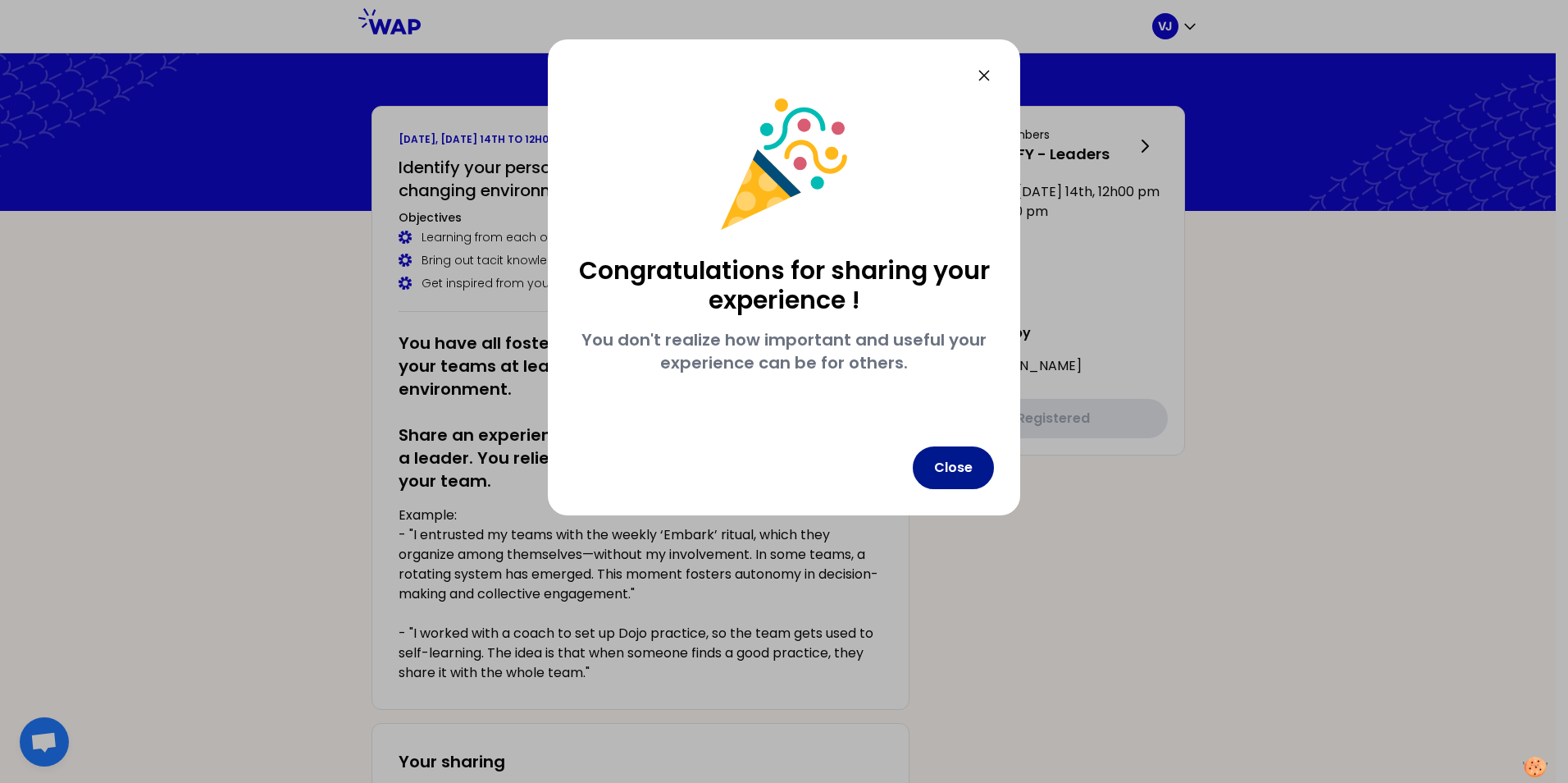
click at [954, 467] on button "Close" at bounding box center [953, 467] width 81 height 42
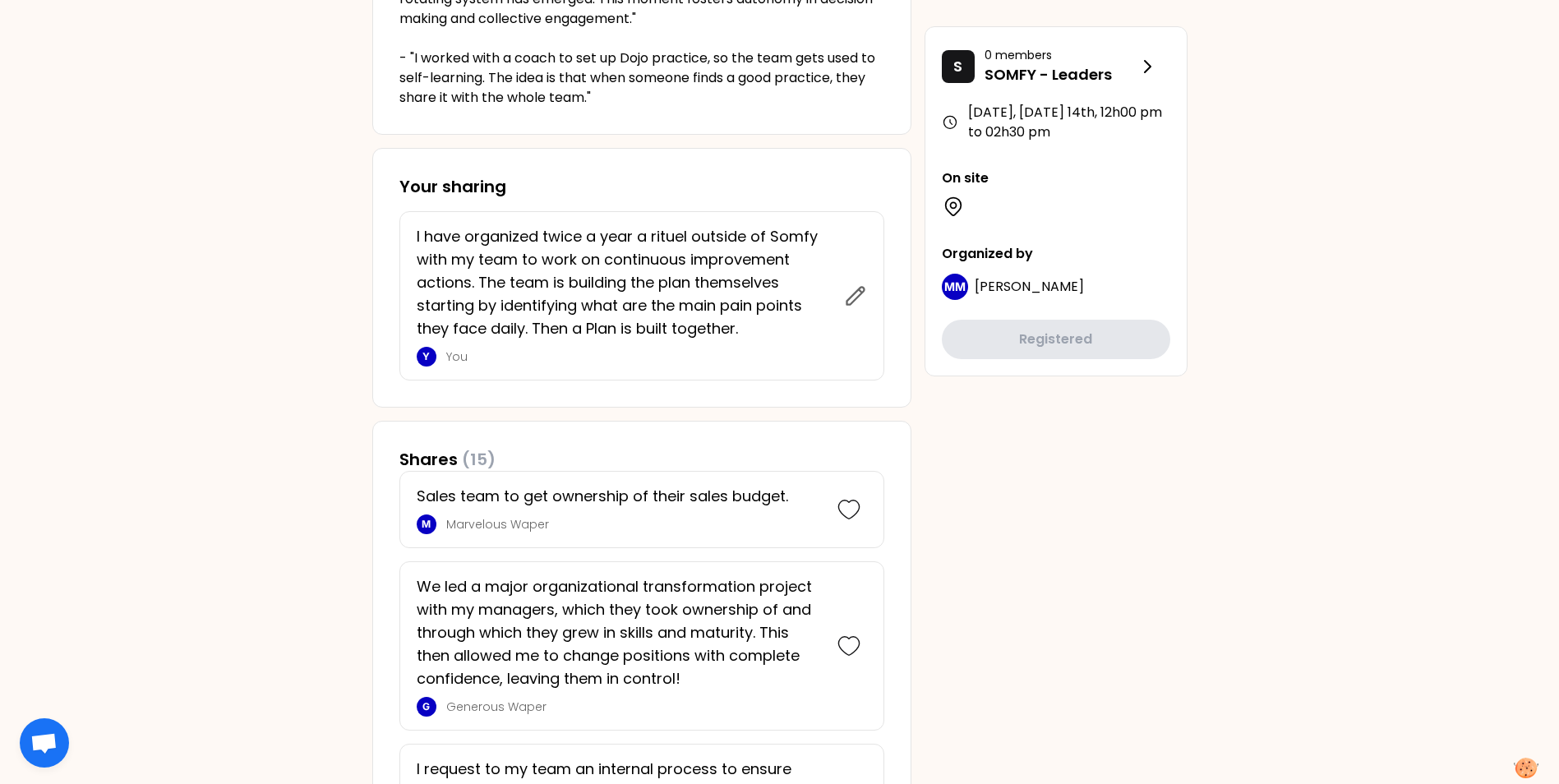
scroll to position [773, 0]
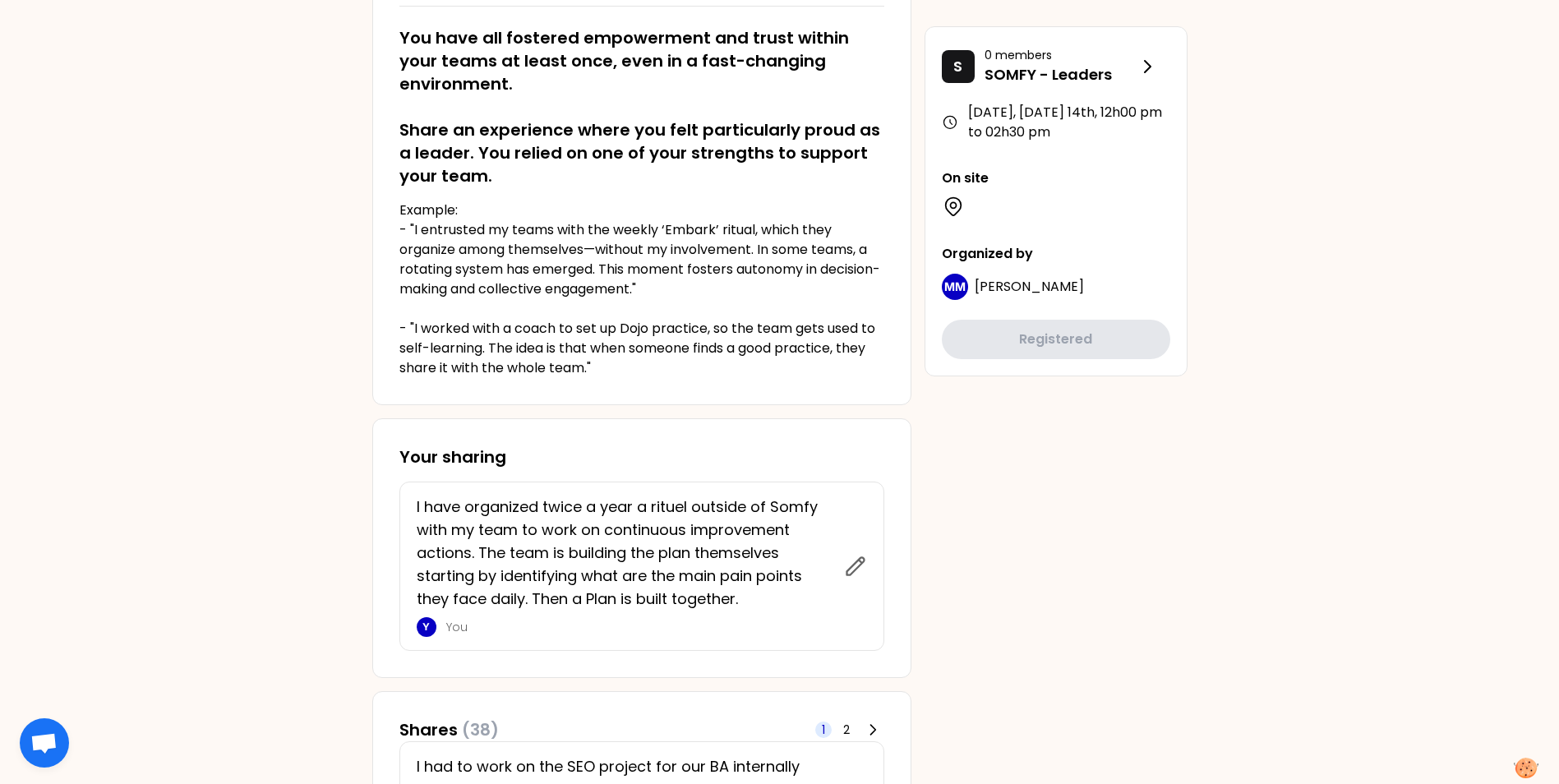
scroll to position [410, 0]
